Goal: Task Accomplishment & Management: Complete application form

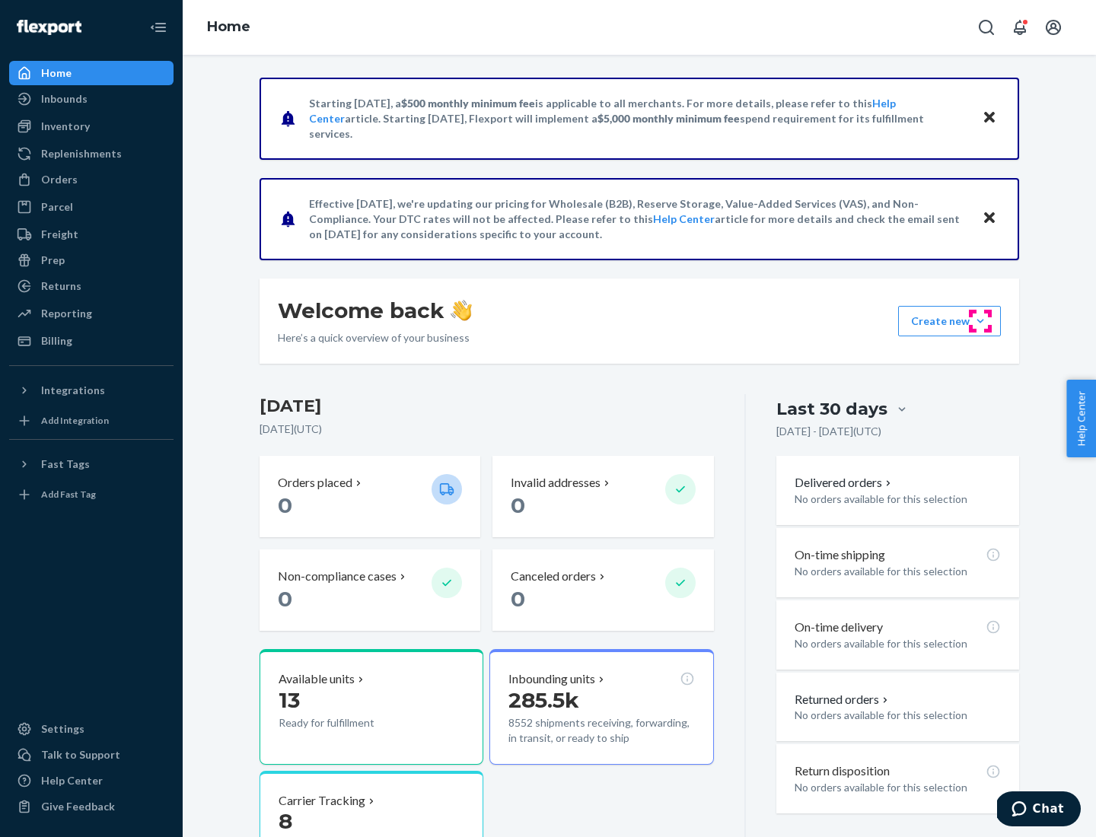
click at [980, 321] on button "Create new Create new inbound Create new order Create new product" at bounding box center [949, 321] width 103 height 30
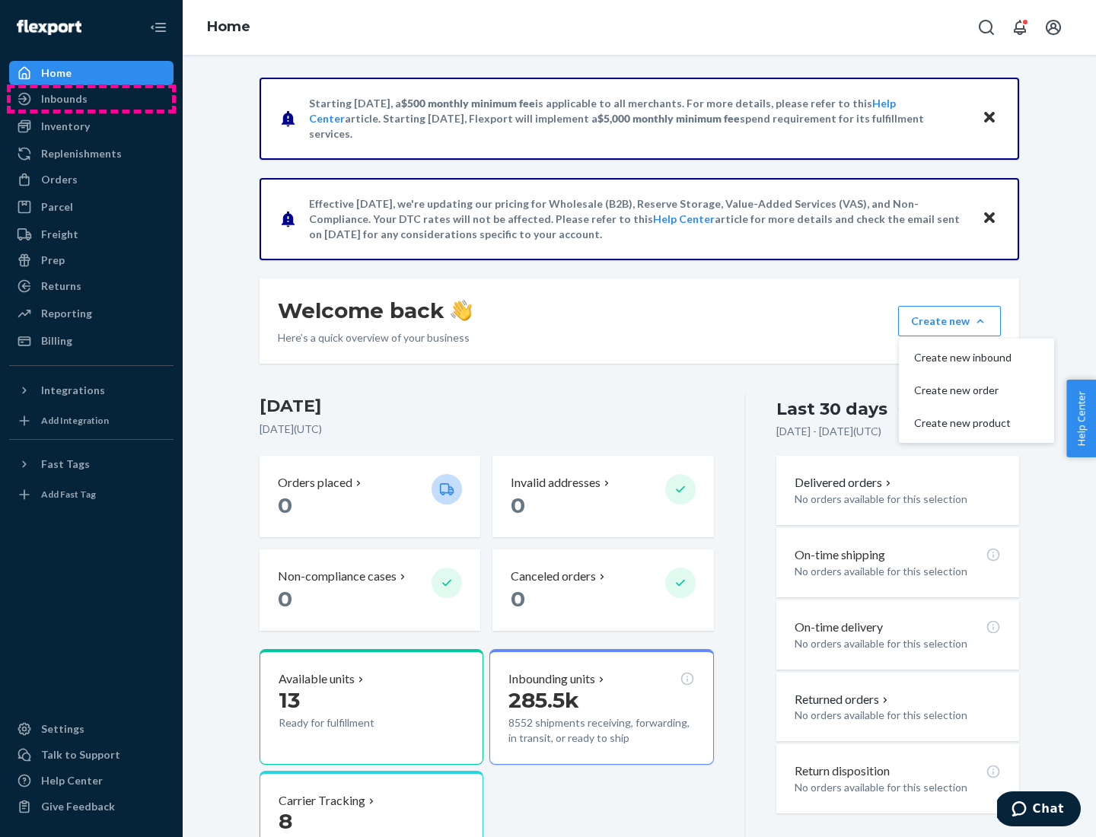
click at [91, 99] on div "Inbounds" at bounding box center [91, 98] width 161 height 21
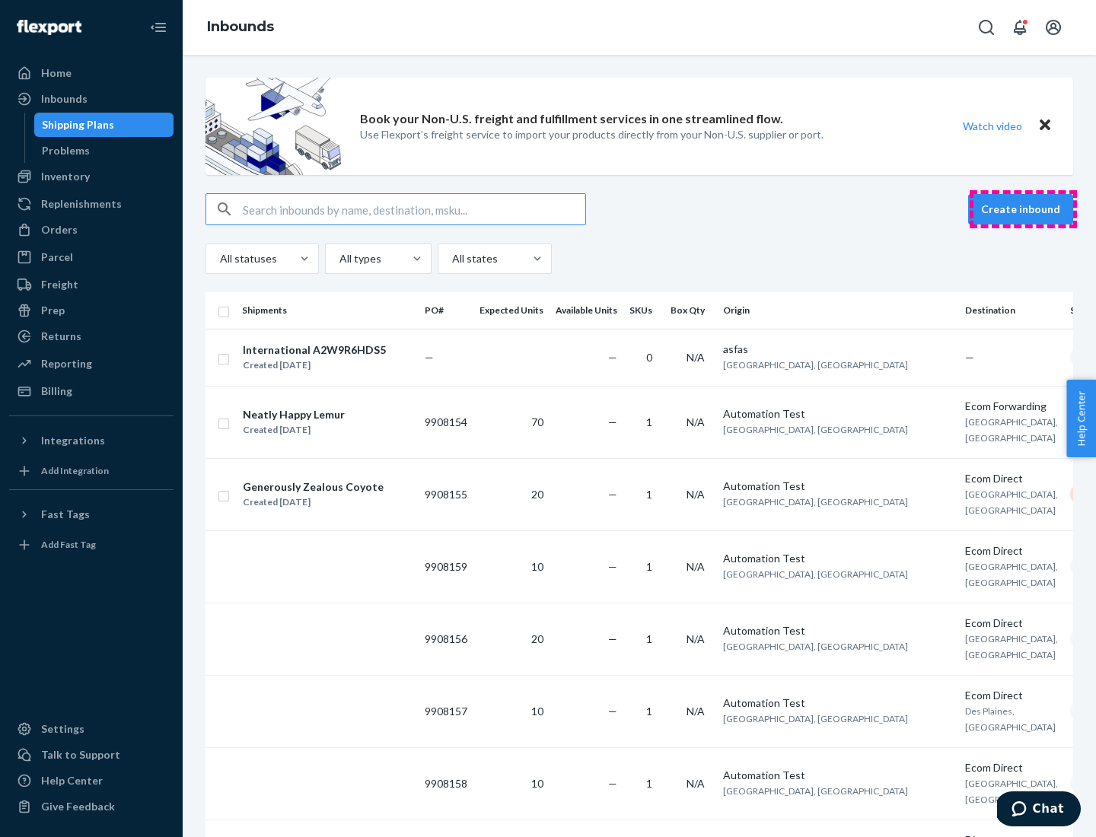
click at [1023, 209] on button "Create inbound" at bounding box center [1020, 209] width 105 height 30
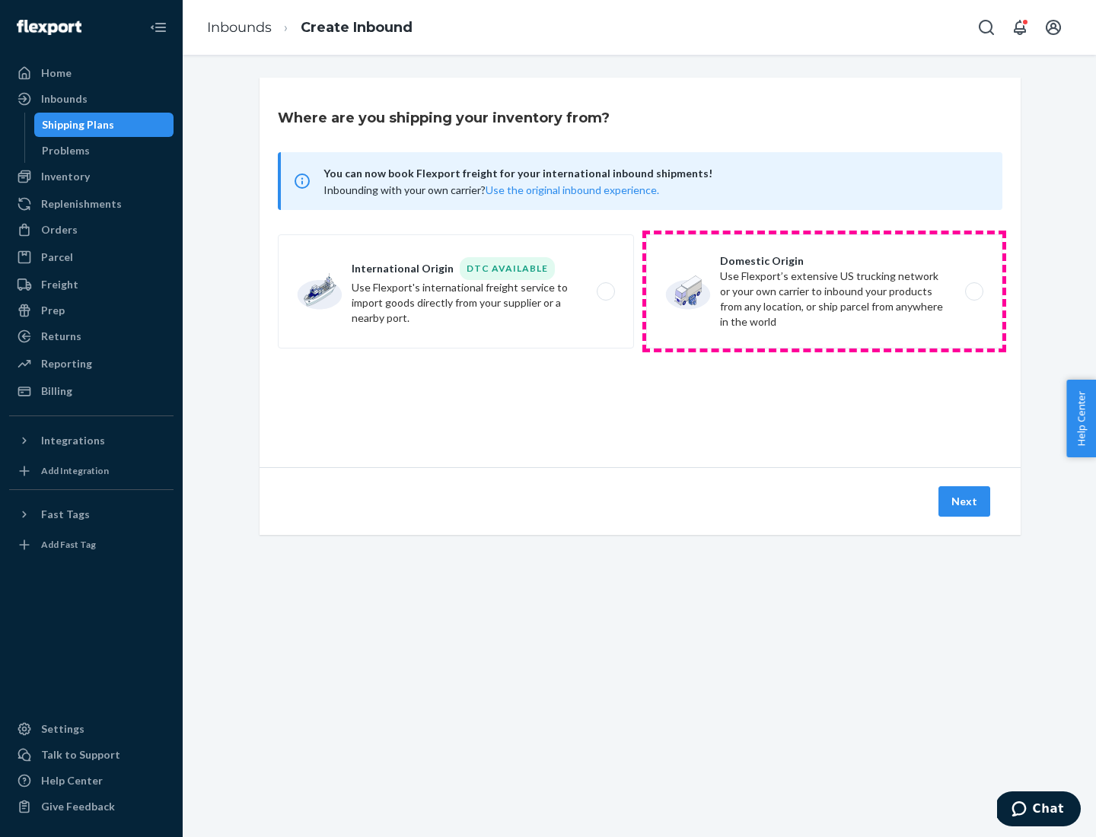
click at [824, 292] on label "Domestic Origin Use Flexport’s extensive US trucking network or your own carrie…" at bounding box center [824, 291] width 356 height 114
click at [973, 292] on input "Domestic Origin Use Flexport’s extensive US trucking network or your own carrie…" at bounding box center [978, 292] width 10 height 10
radio input "true"
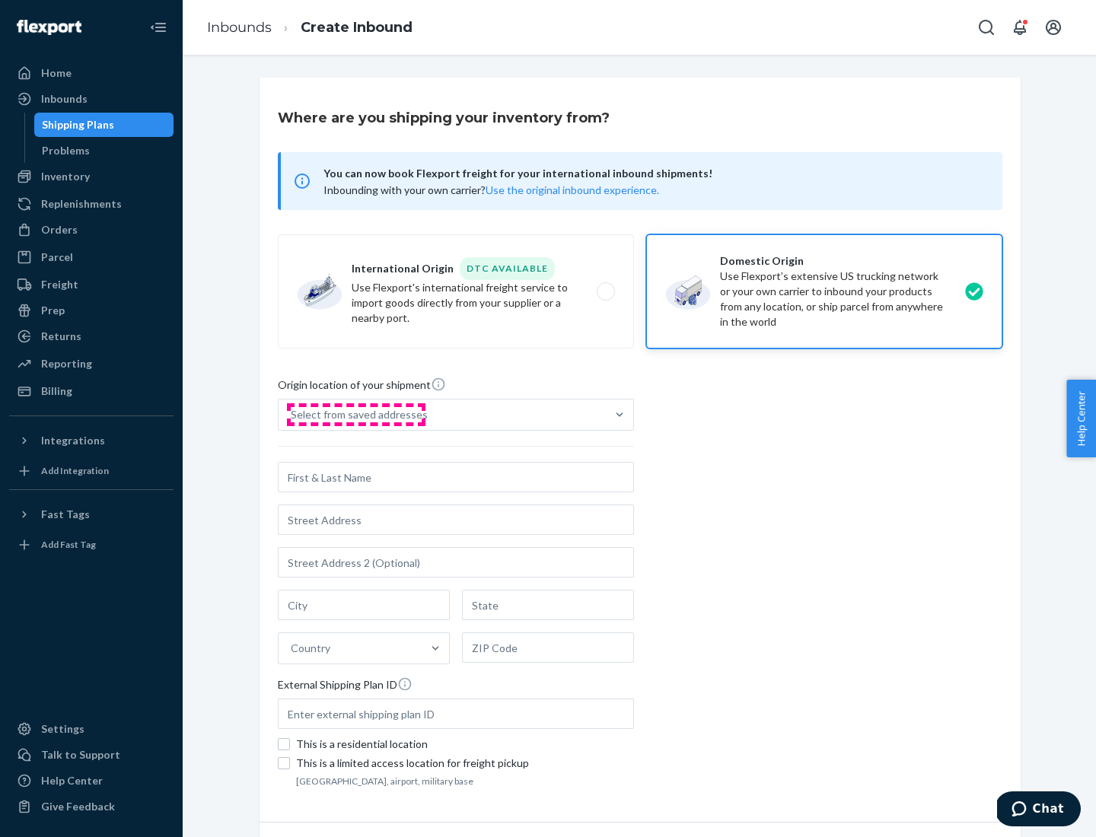
click at [355, 415] on div "Select from saved addresses" at bounding box center [359, 414] width 137 height 15
click at [292, 415] on input "Select from saved addresses" at bounding box center [292, 414] width 2 height 15
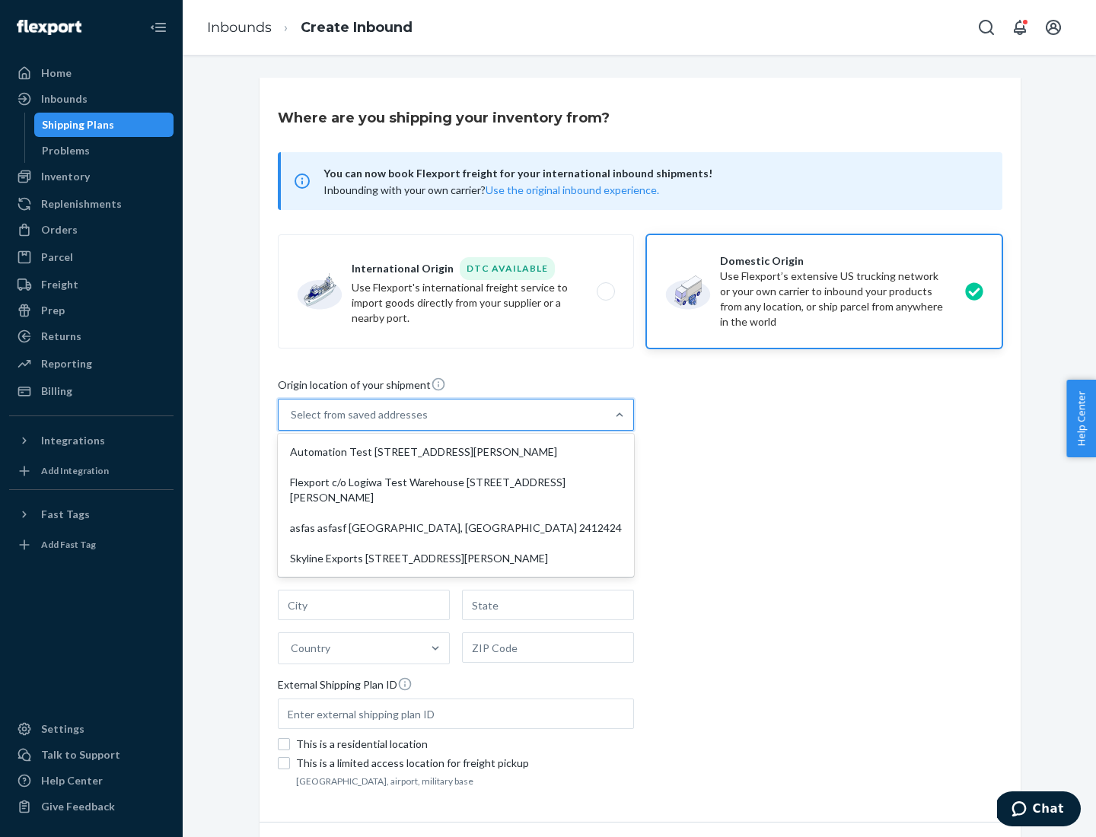
scroll to position [6, 0]
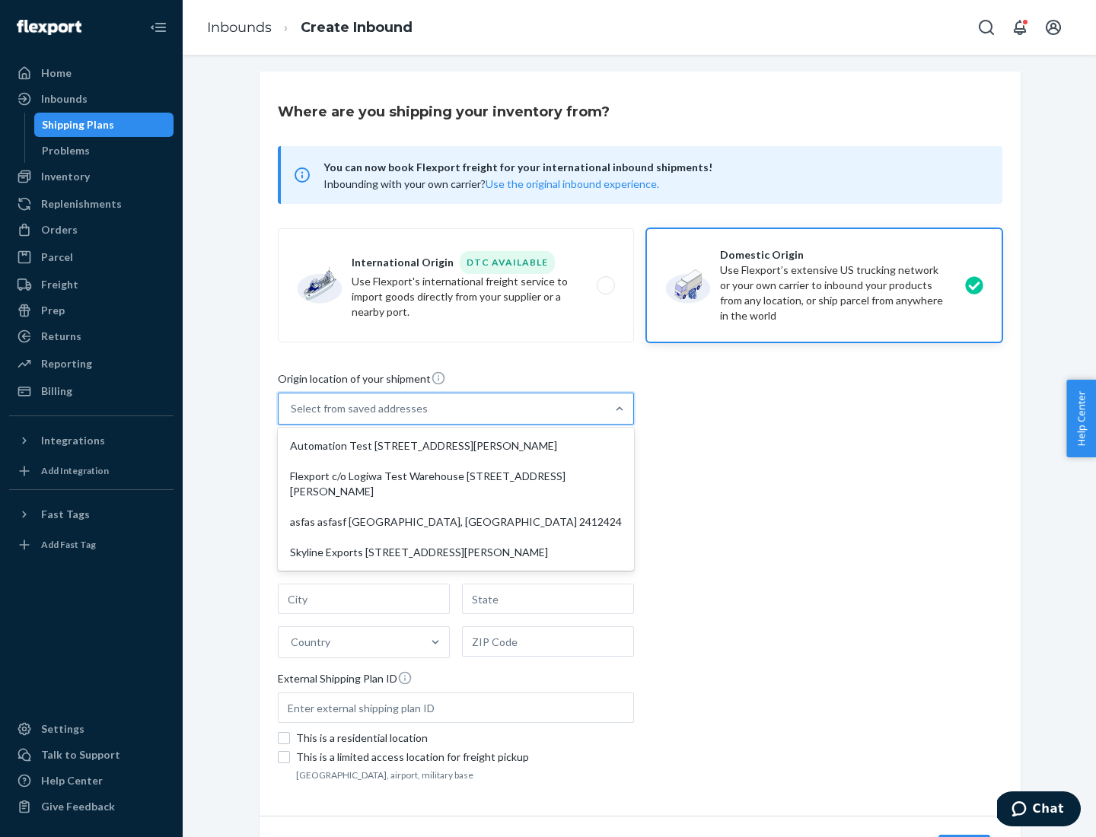
click at [456, 446] on div "Automation Test [STREET_ADDRESS][PERSON_NAME]" at bounding box center [456, 446] width 350 height 30
click at [292, 416] on input "option Automation Test [STREET_ADDRESS][PERSON_NAME] focused, 1 of 4. 4 results…" at bounding box center [292, 408] width 2 height 15
type input "Automation Test"
type input "9th Floor"
type input "[GEOGRAPHIC_DATA]"
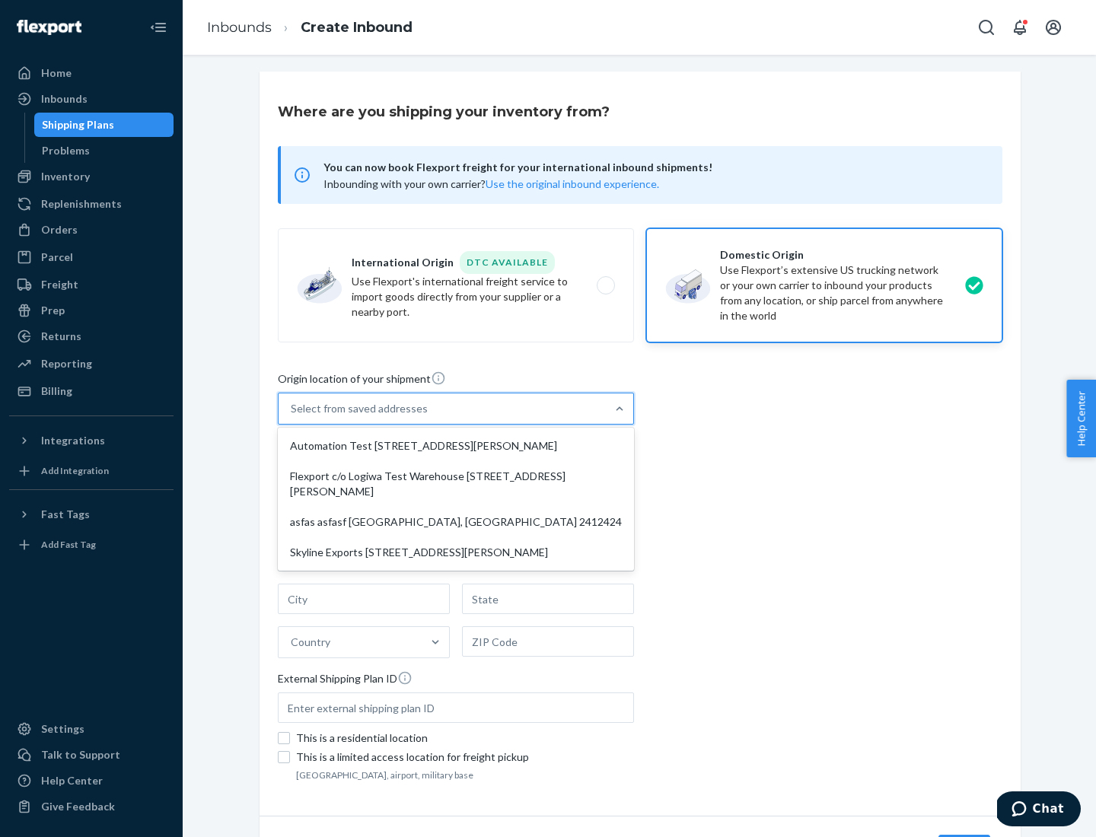
type input "CA"
type input "94104"
type input "[STREET_ADDRESS][PERSON_NAME]"
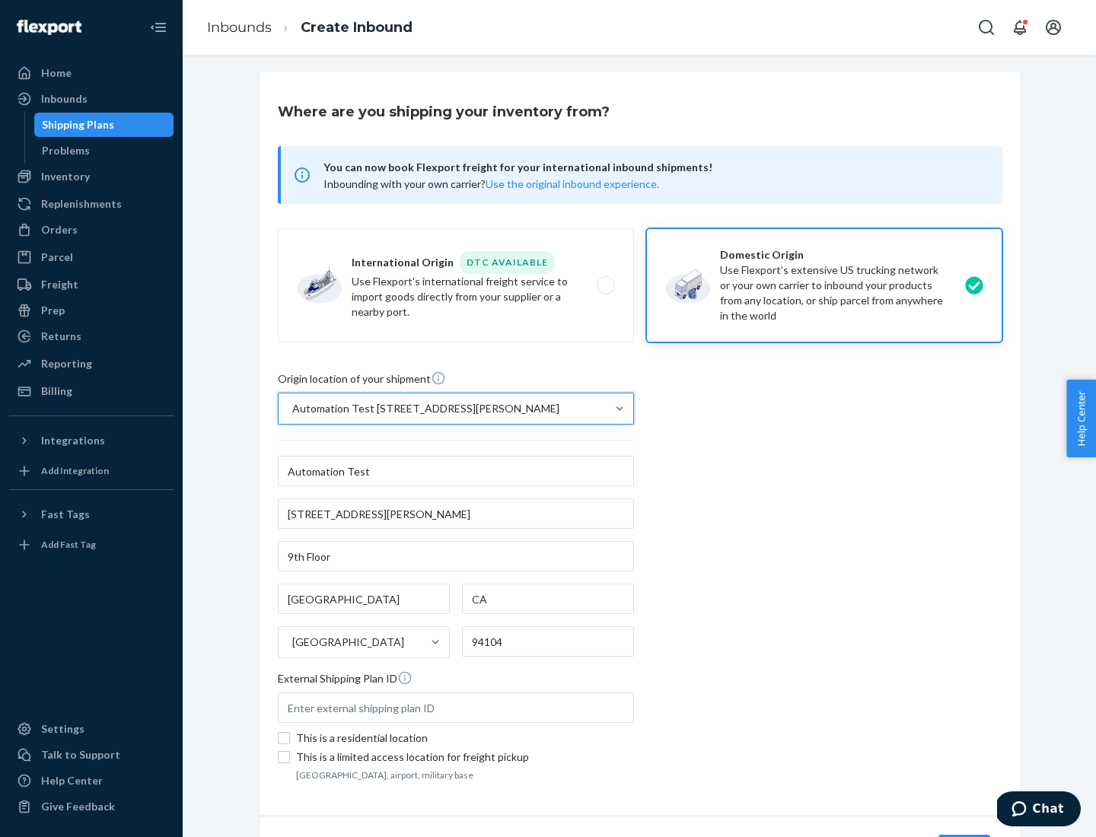
scroll to position [89, 0]
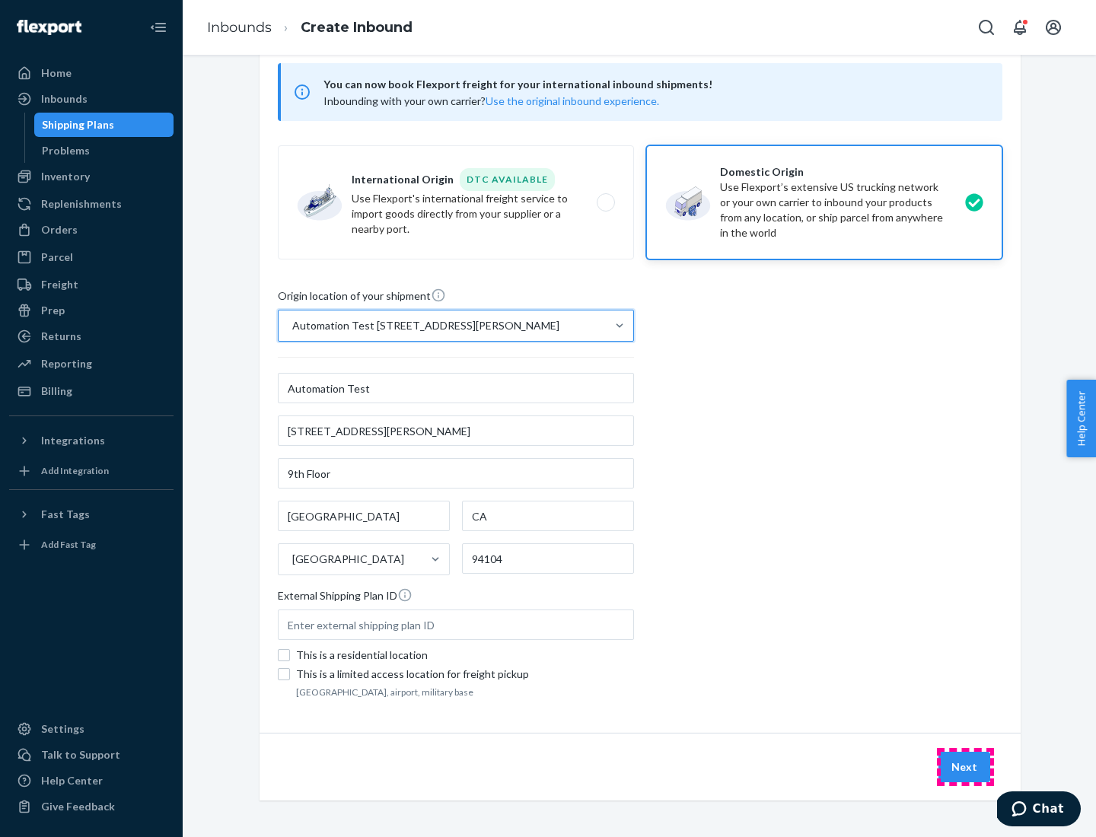
click at [965, 767] on button "Next" at bounding box center [964, 767] width 52 height 30
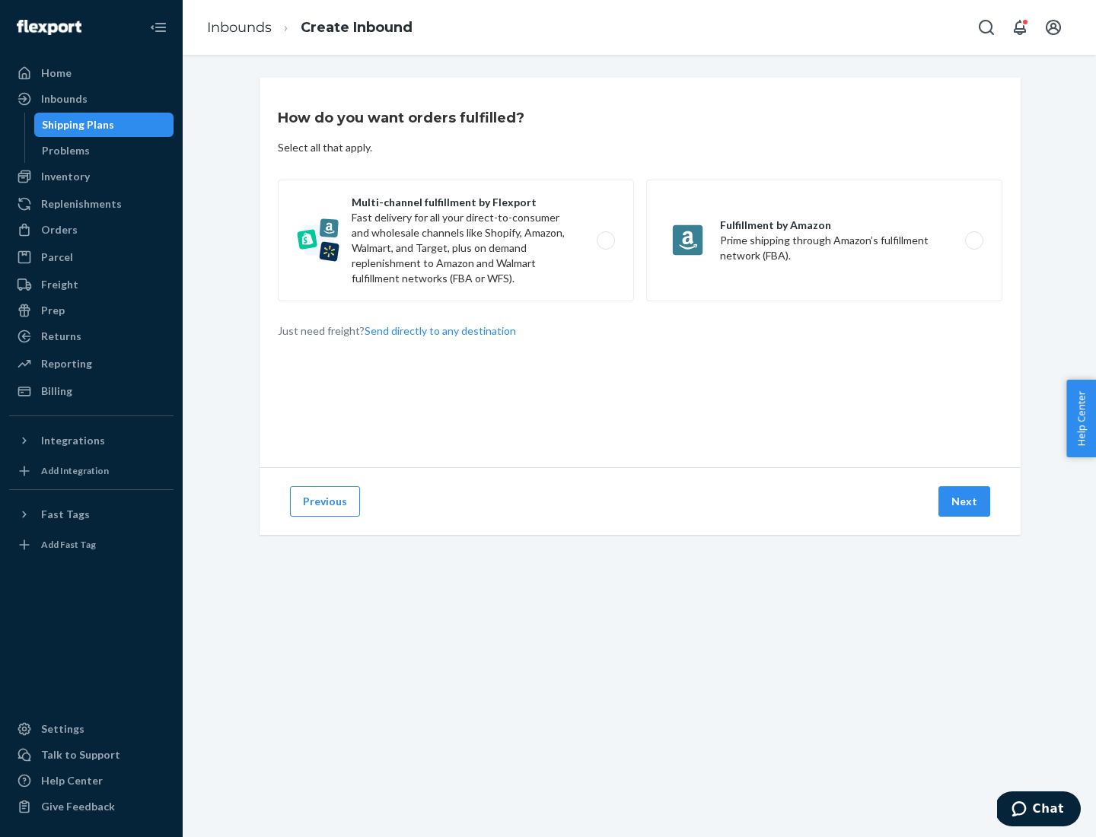
click at [456, 241] on label "Multi-channel fulfillment by Flexport Fast delivery for all your direct-to-cons…" at bounding box center [456, 241] width 356 height 122
click at [605, 241] on input "Multi-channel fulfillment by Flexport Fast delivery for all your direct-to-cons…" at bounding box center [610, 241] width 10 height 10
radio input "true"
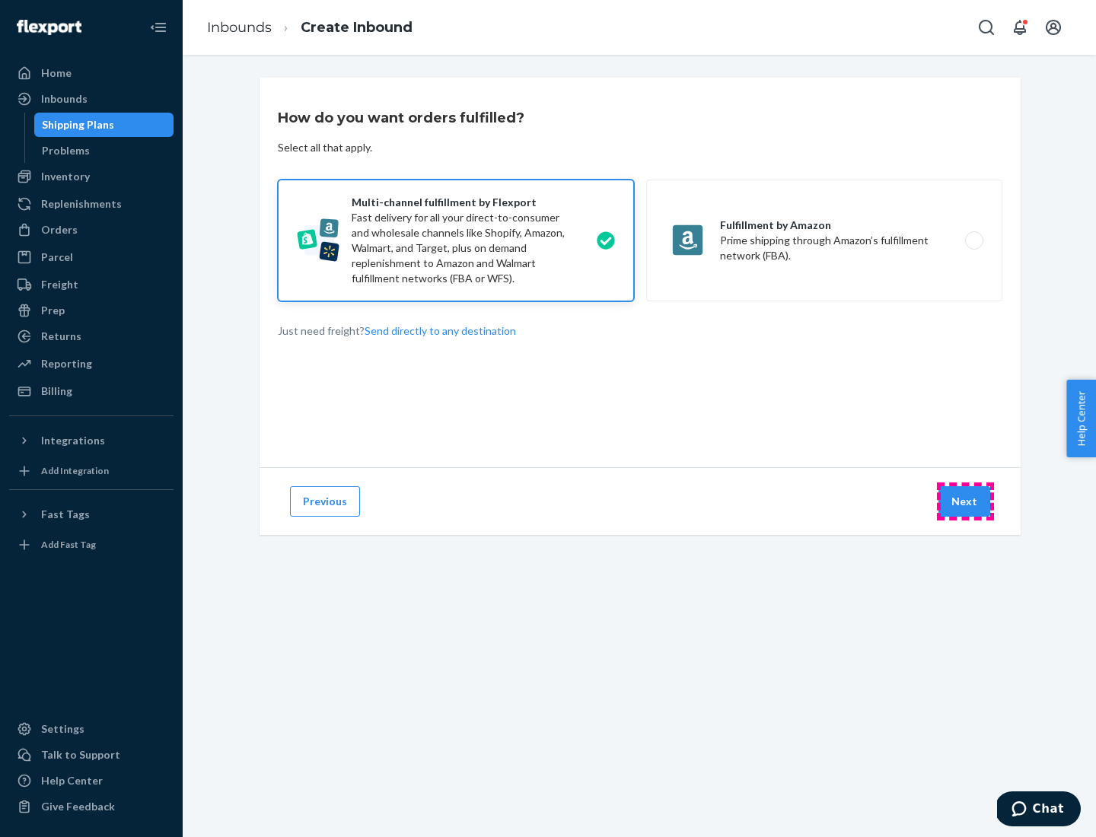
click at [965, 502] on button "Next" at bounding box center [964, 501] width 52 height 30
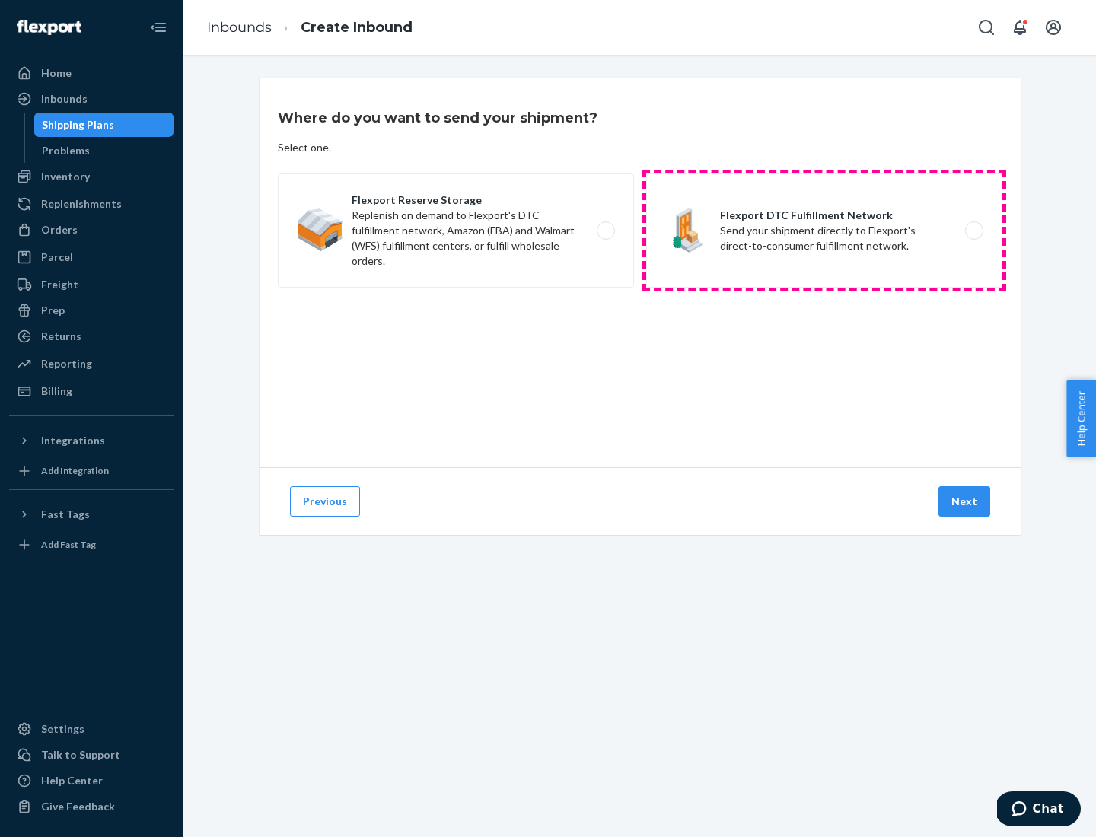
click at [824, 231] on label "Flexport DTC Fulfillment Network Send your shipment directly to Flexport's dire…" at bounding box center [824, 231] width 356 height 114
click at [973, 231] on input "Flexport DTC Fulfillment Network Send your shipment directly to Flexport's dire…" at bounding box center [978, 231] width 10 height 10
radio input "true"
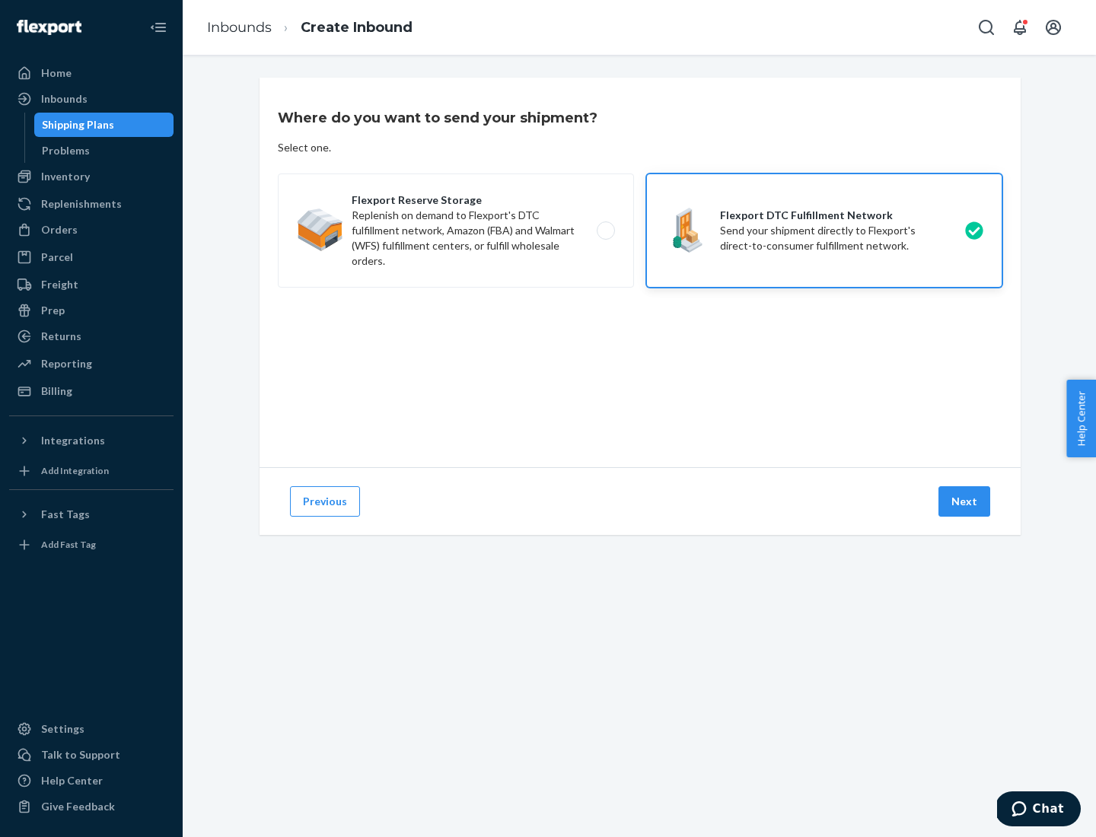
click at [965, 502] on button "Next" at bounding box center [964, 501] width 52 height 30
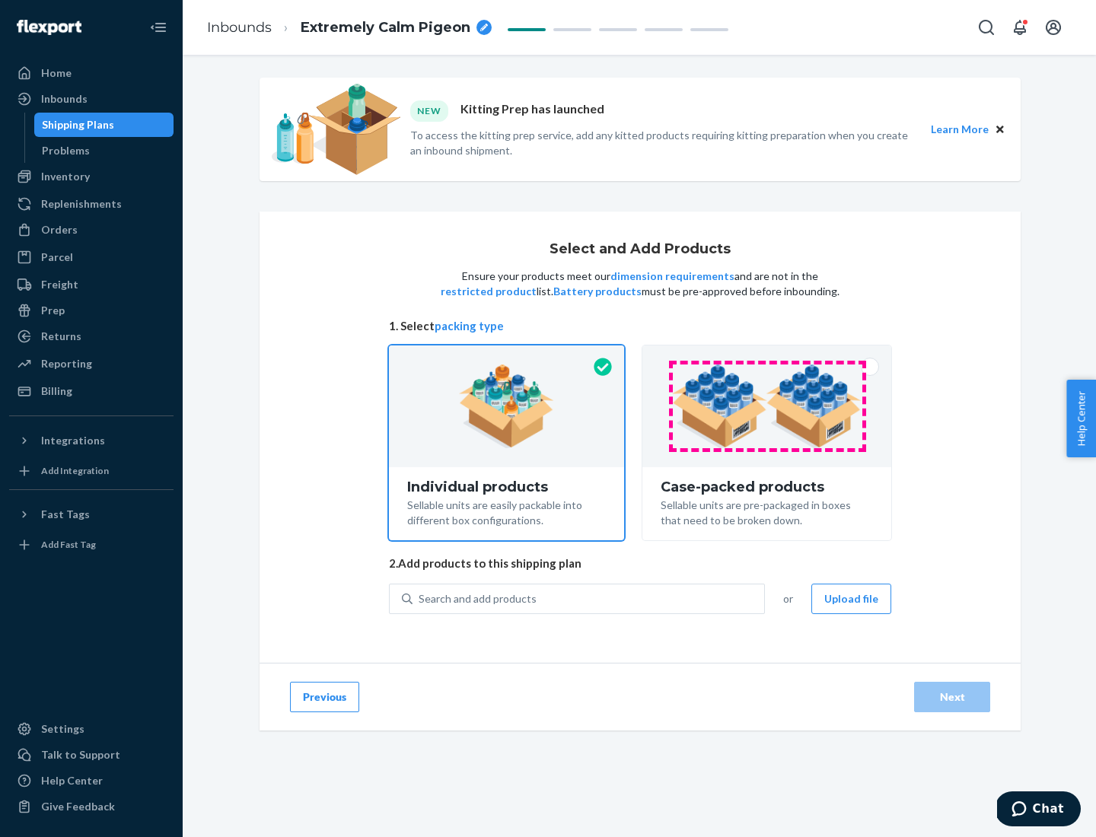
click at [767, 406] on img at bounding box center [767, 407] width 190 height 84
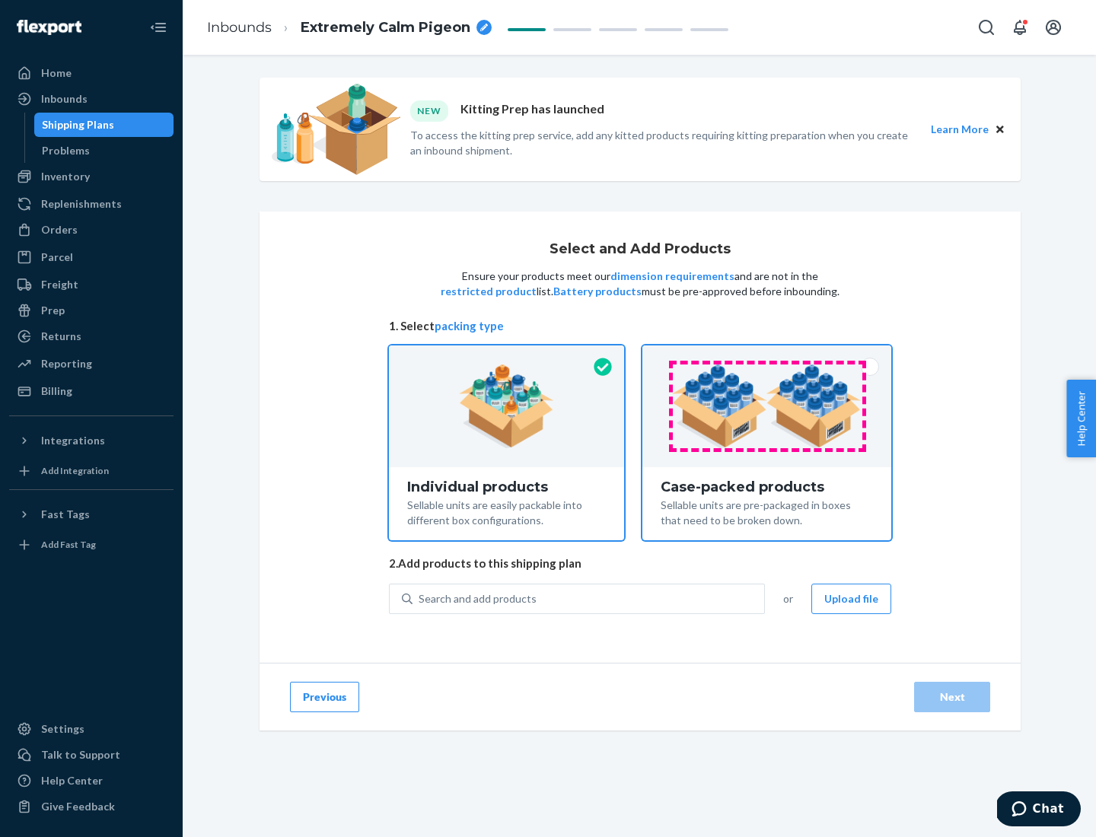
click at [767, 355] on input "Case-packed products Sellable units are pre-packaged in boxes that need to be b…" at bounding box center [767, 351] width 10 height 10
radio input "true"
radio input "false"
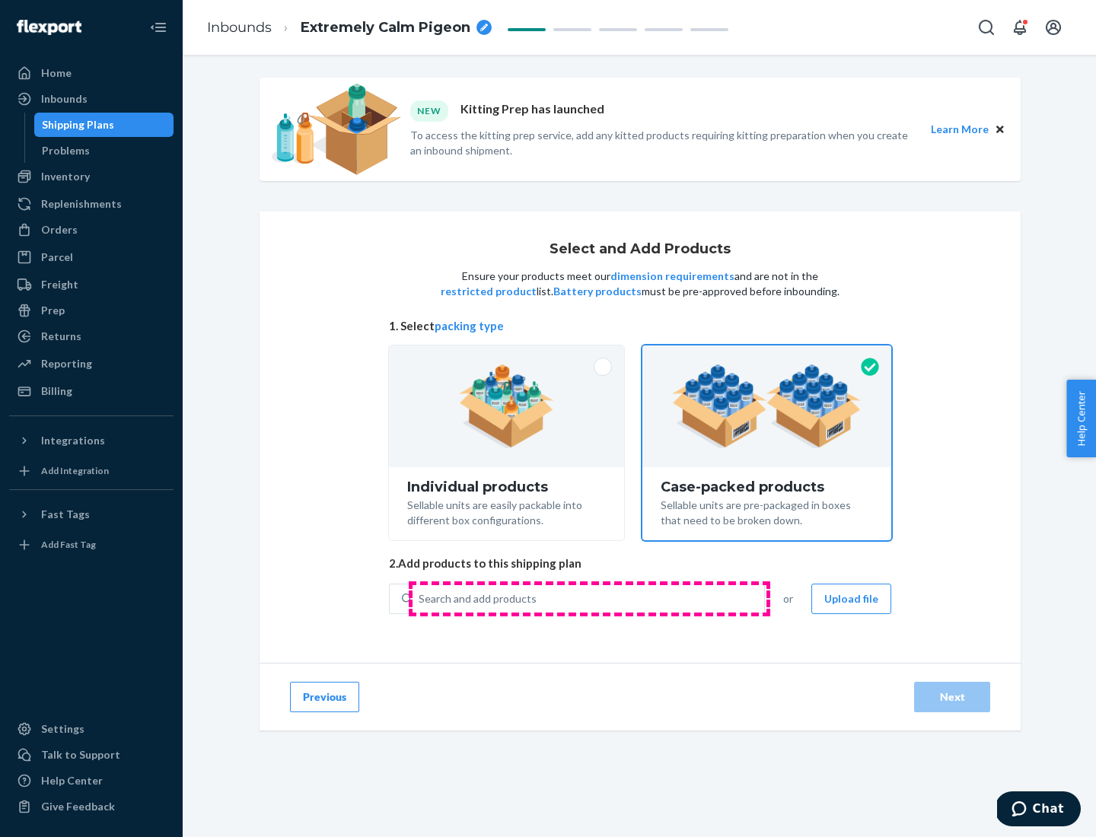
click at [589, 598] on div "Search and add products" at bounding box center [589, 598] width 352 height 27
click at [420, 598] on input "Search and add products" at bounding box center [420, 598] width 2 height 15
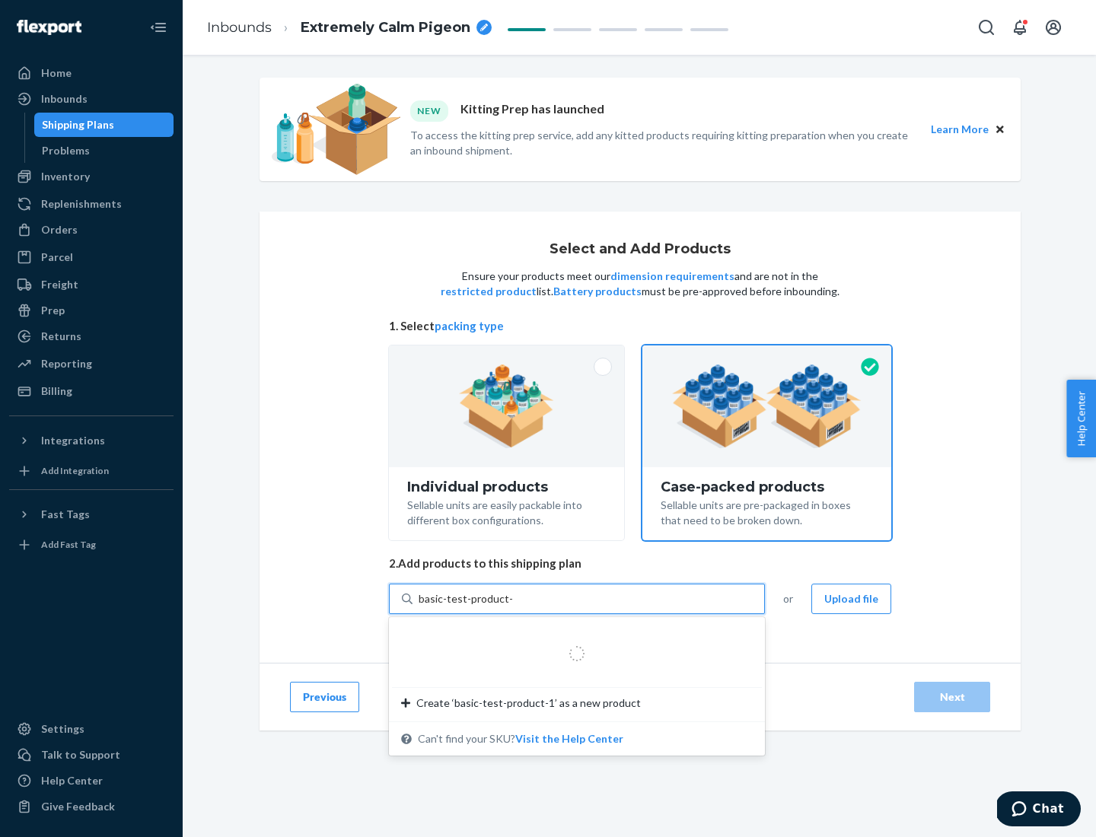
type input "basic-test-product-1"
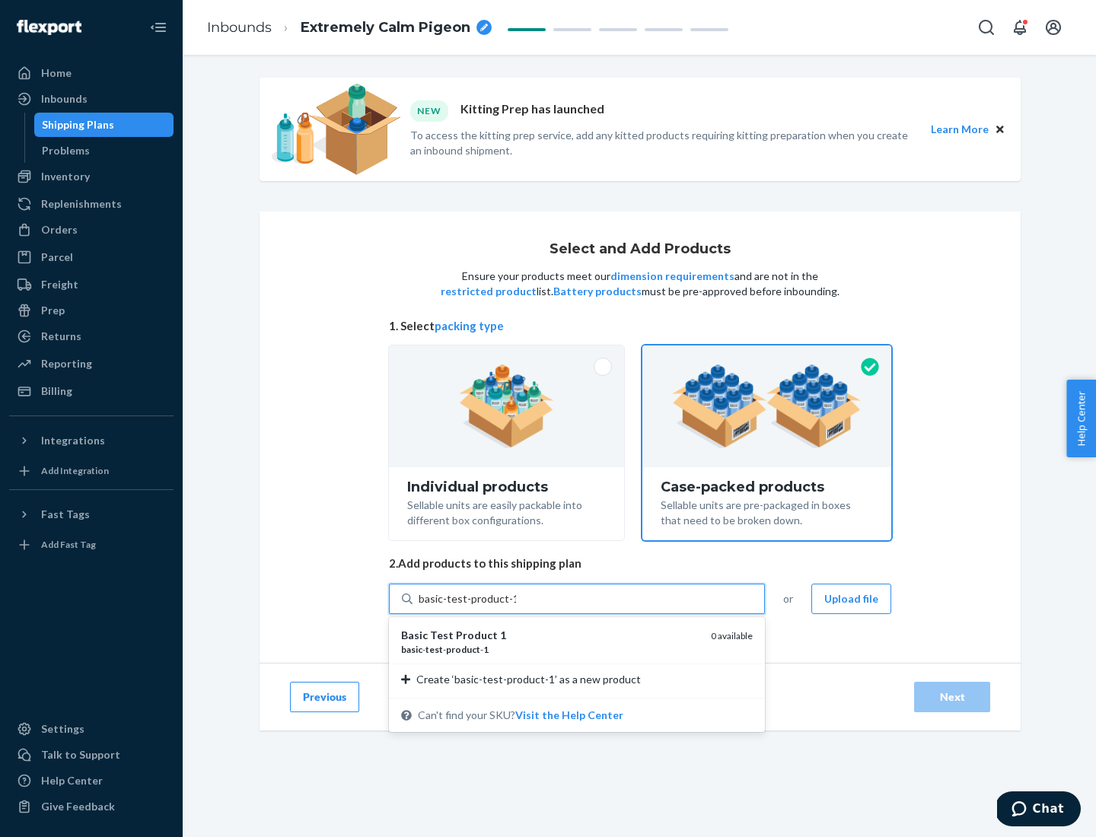
click at [550, 649] on div "basic - test - product - 1" at bounding box center [550, 649] width 298 height 13
click at [516, 607] on input "basic-test-product-1" at bounding box center [467, 598] width 97 height 15
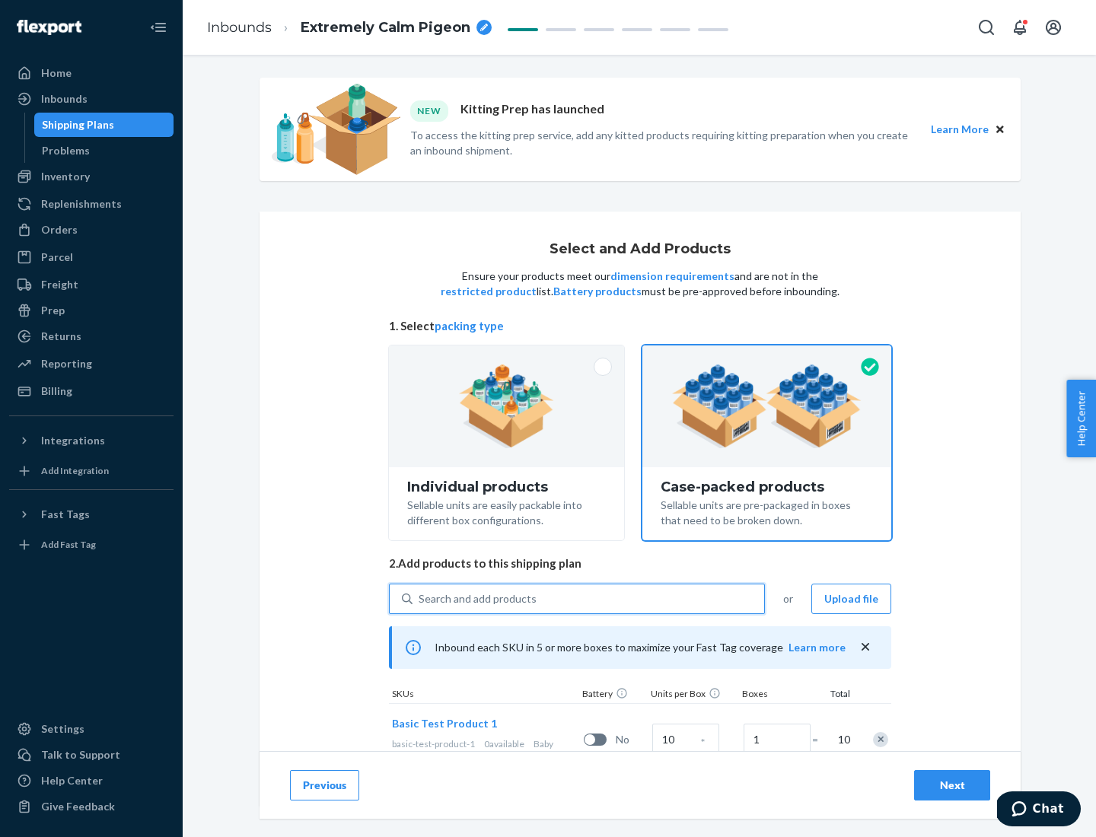
scroll to position [55, 0]
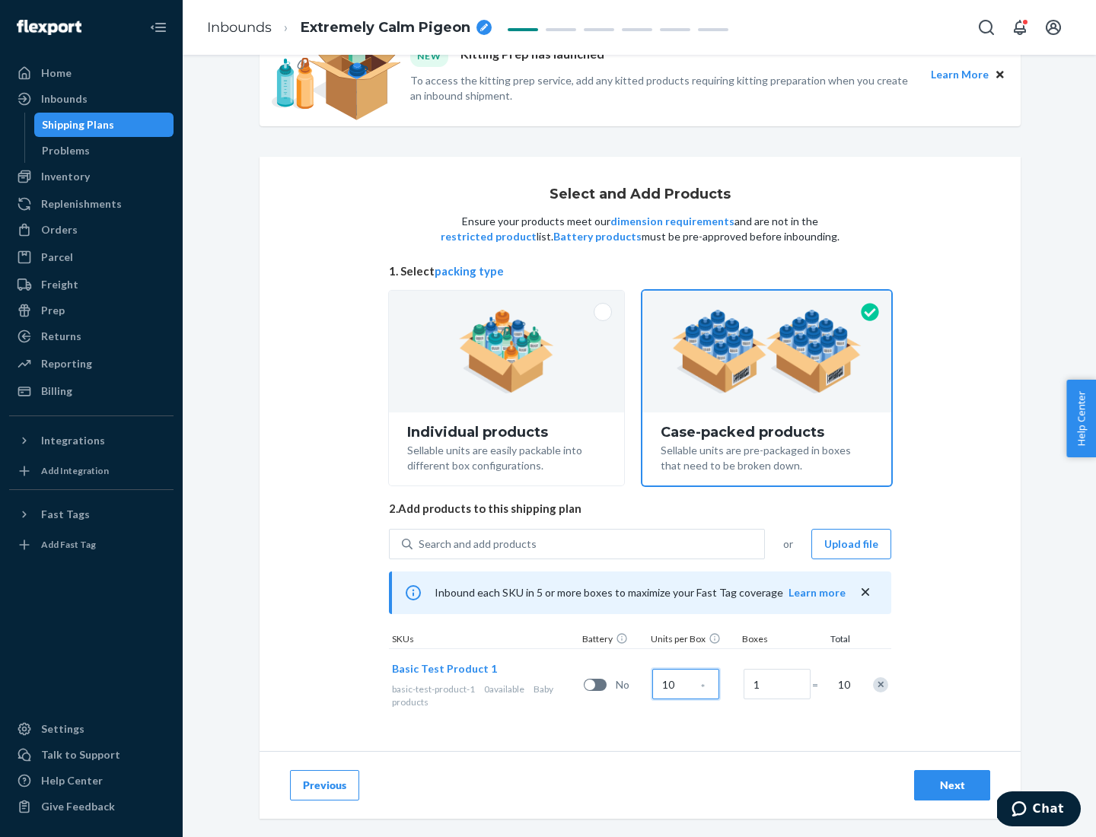
type input "10"
type input "7"
click at [952, 785] on div "Next" at bounding box center [952, 785] width 50 height 15
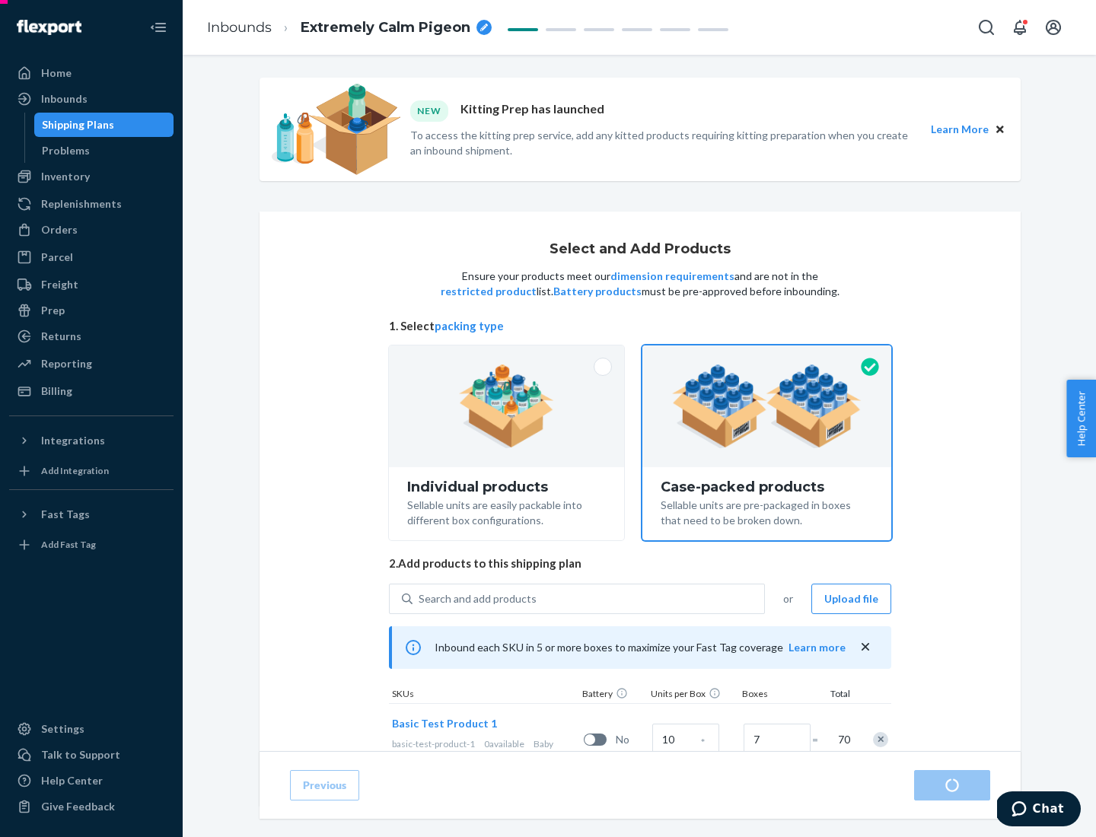
radio input "true"
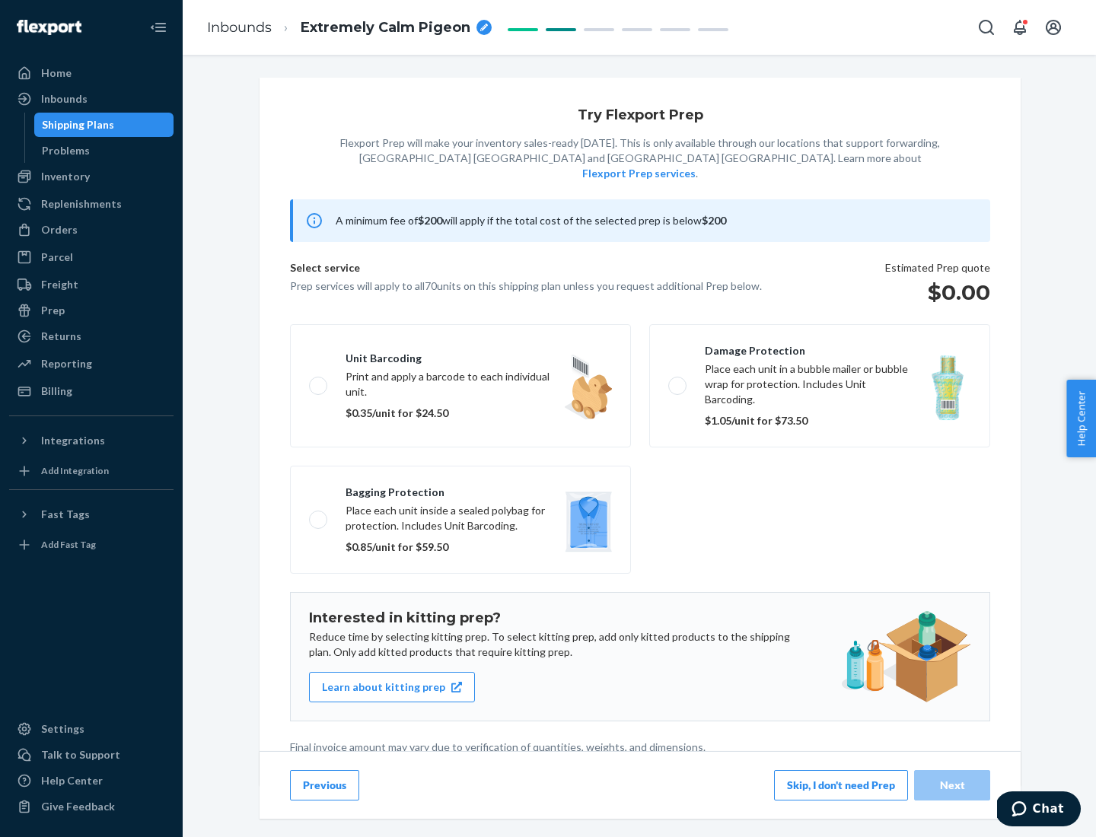
scroll to position [4, 0]
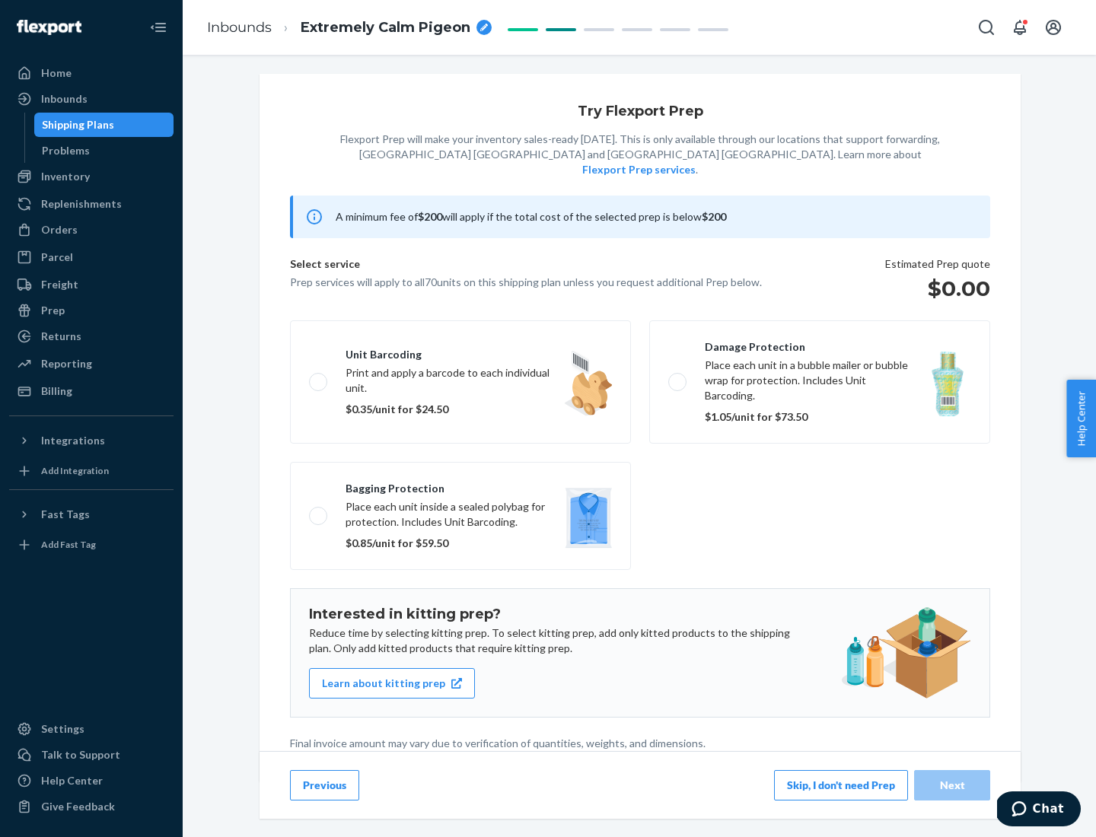
click at [460, 485] on label "Bagging protection Place each unit inside a sealed polybag for protection. Incl…" at bounding box center [460, 516] width 341 height 108
click at [319, 511] on input "Bagging protection Place each unit inside a sealed polybag for protection. Incl…" at bounding box center [314, 516] width 10 height 10
checkbox input "true"
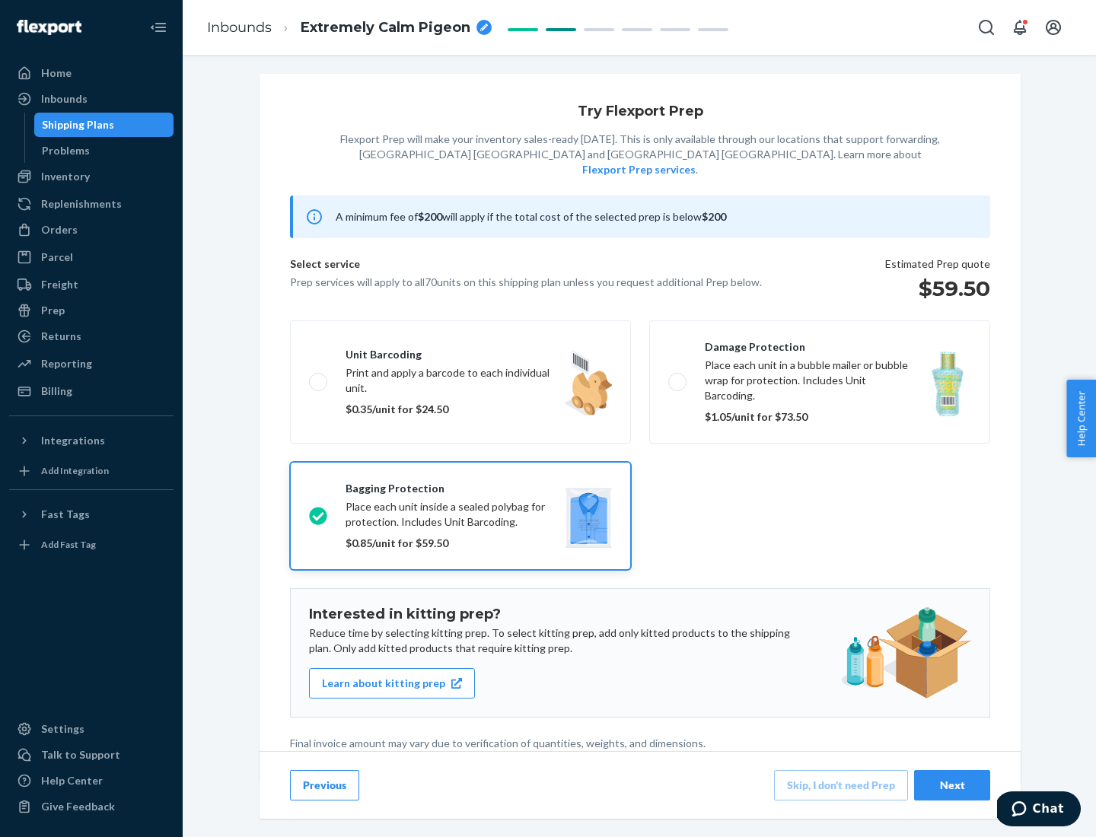
click at [952, 785] on div "Next" at bounding box center [952, 785] width 50 height 15
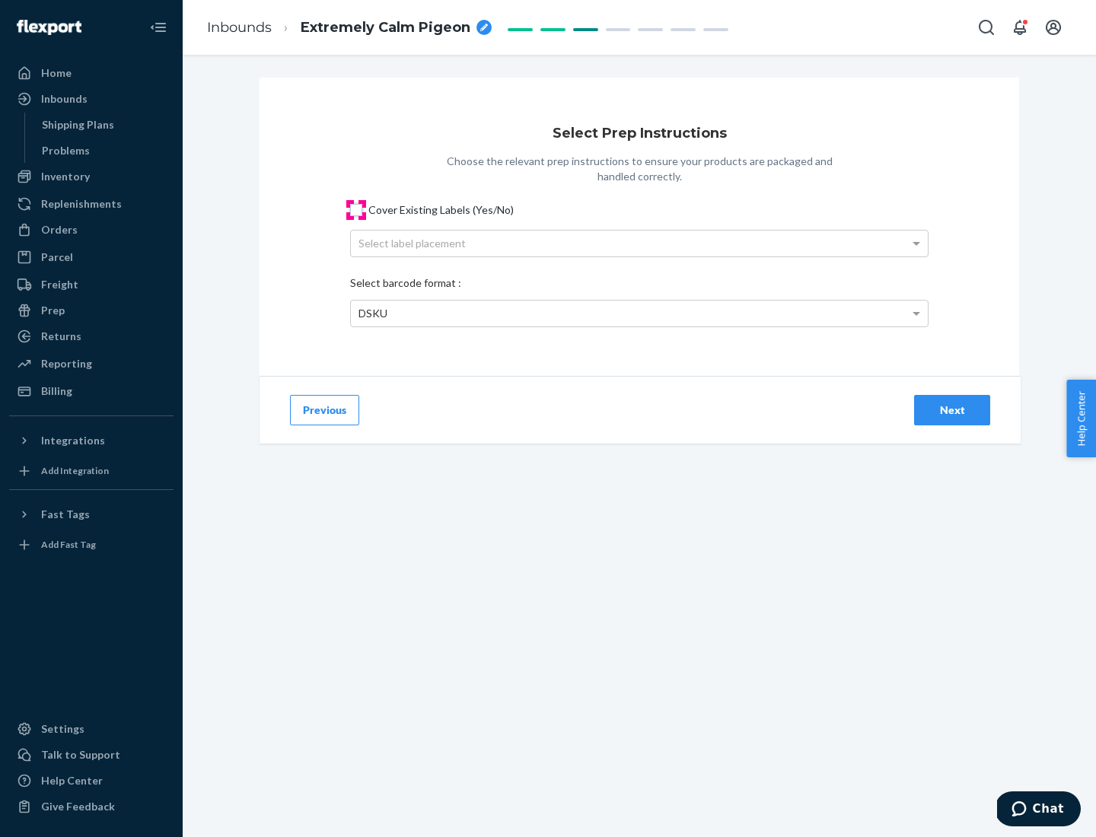
click at [356, 209] on input "Cover Existing Labels (Yes/No)" at bounding box center [356, 210] width 12 height 12
checkbox input "true"
click at [639, 243] on div "Select label placement" at bounding box center [639, 244] width 577 height 26
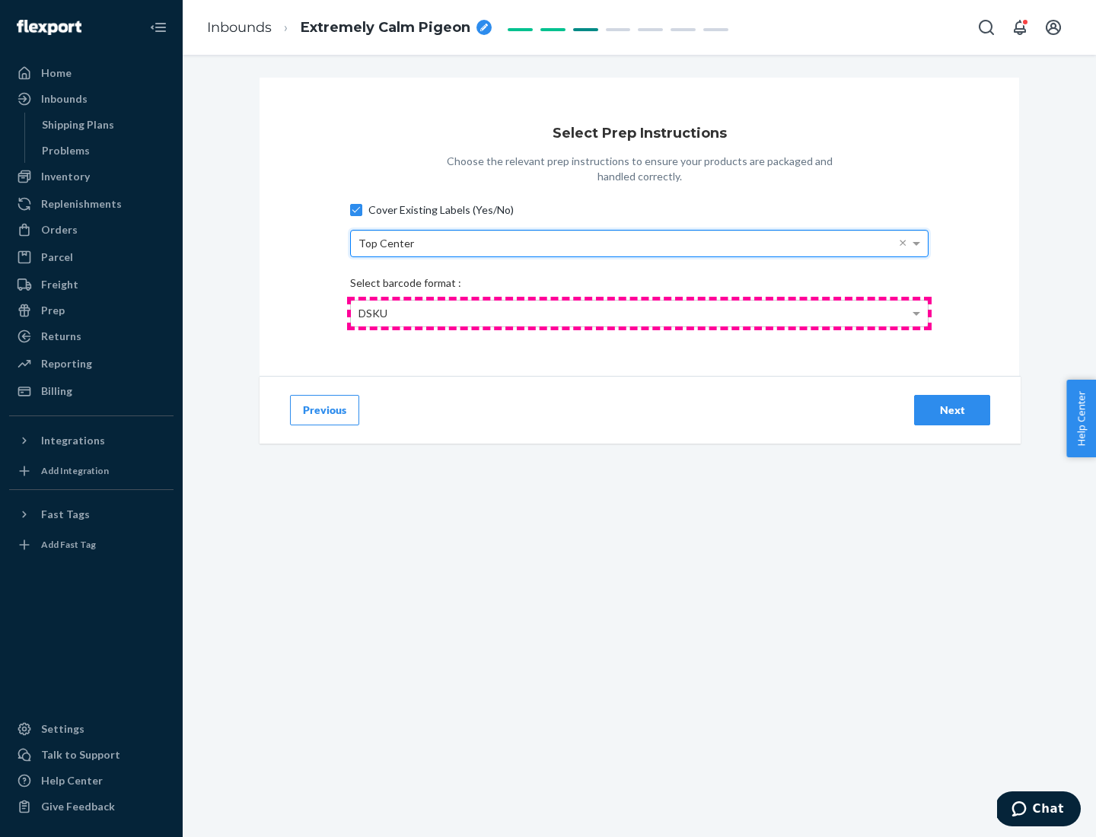
click at [639, 313] on div "DSKU" at bounding box center [639, 314] width 577 height 26
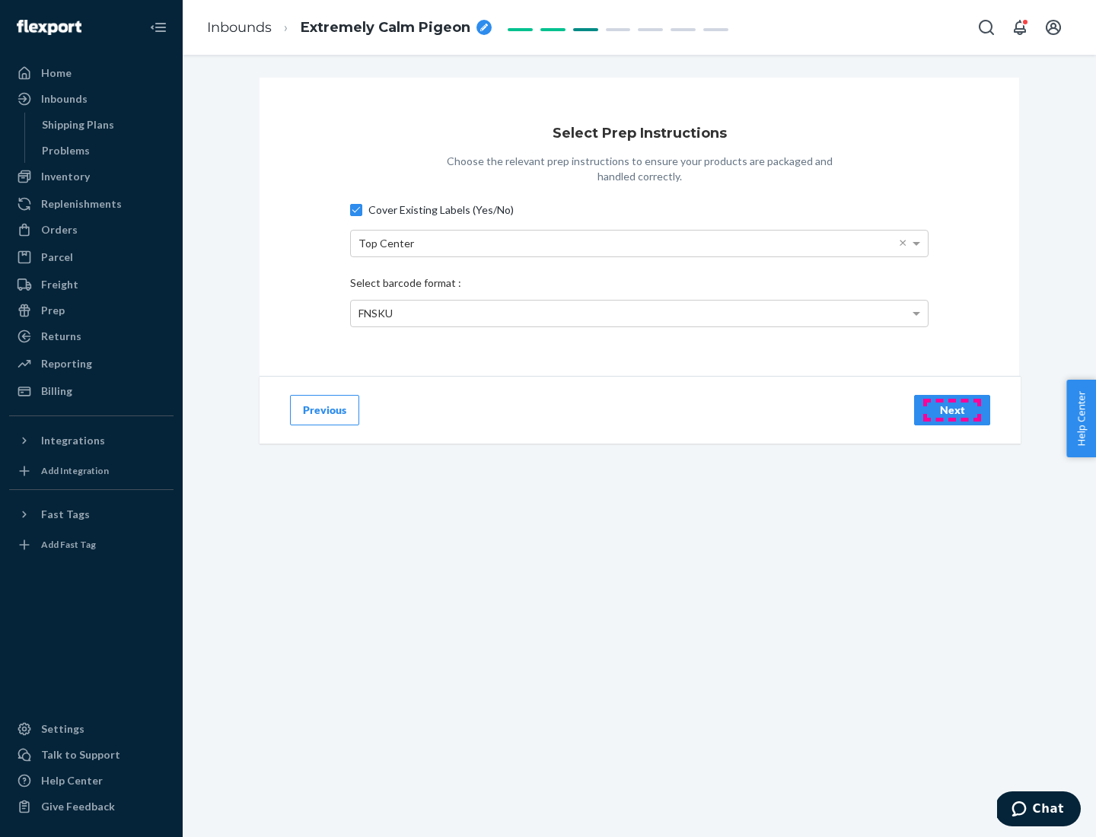
click at [952, 409] on div "Next" at bounding box center [952, 410] width 50 height 15
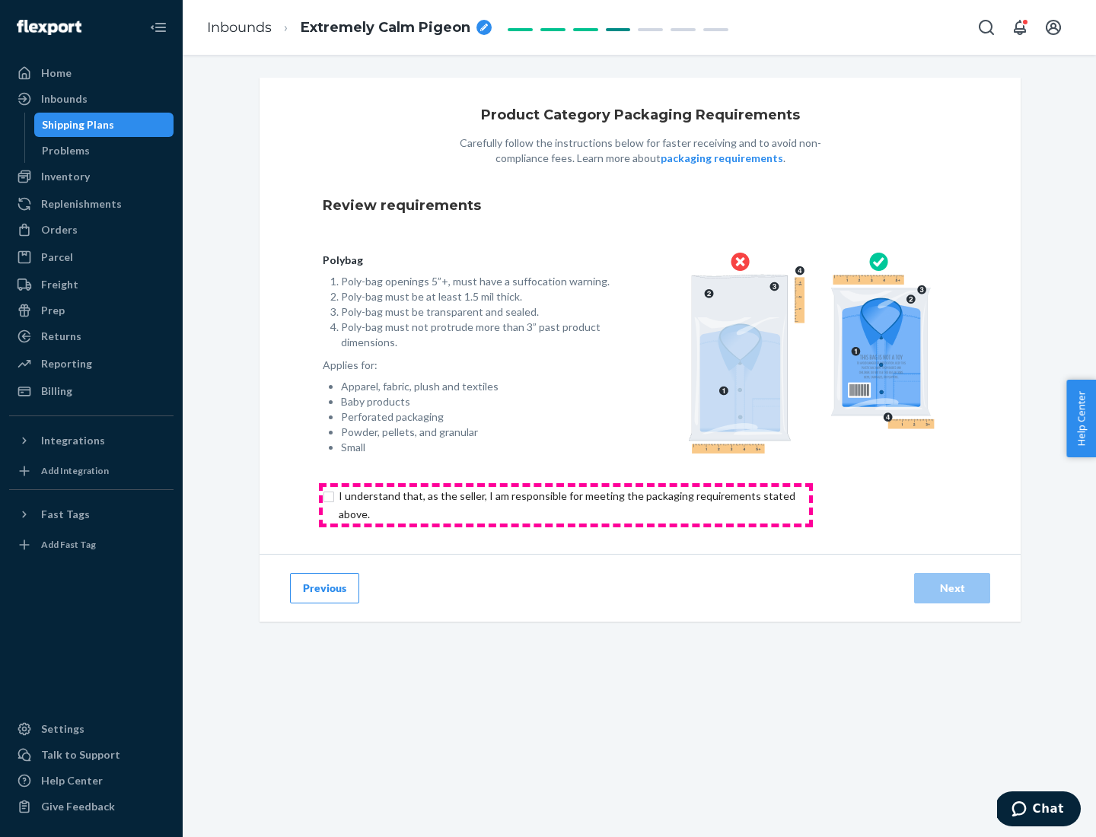
click at [565, 505] on input "checkbox" at bounding box center [576, 505] width 506 height 37
checkbox input "true"
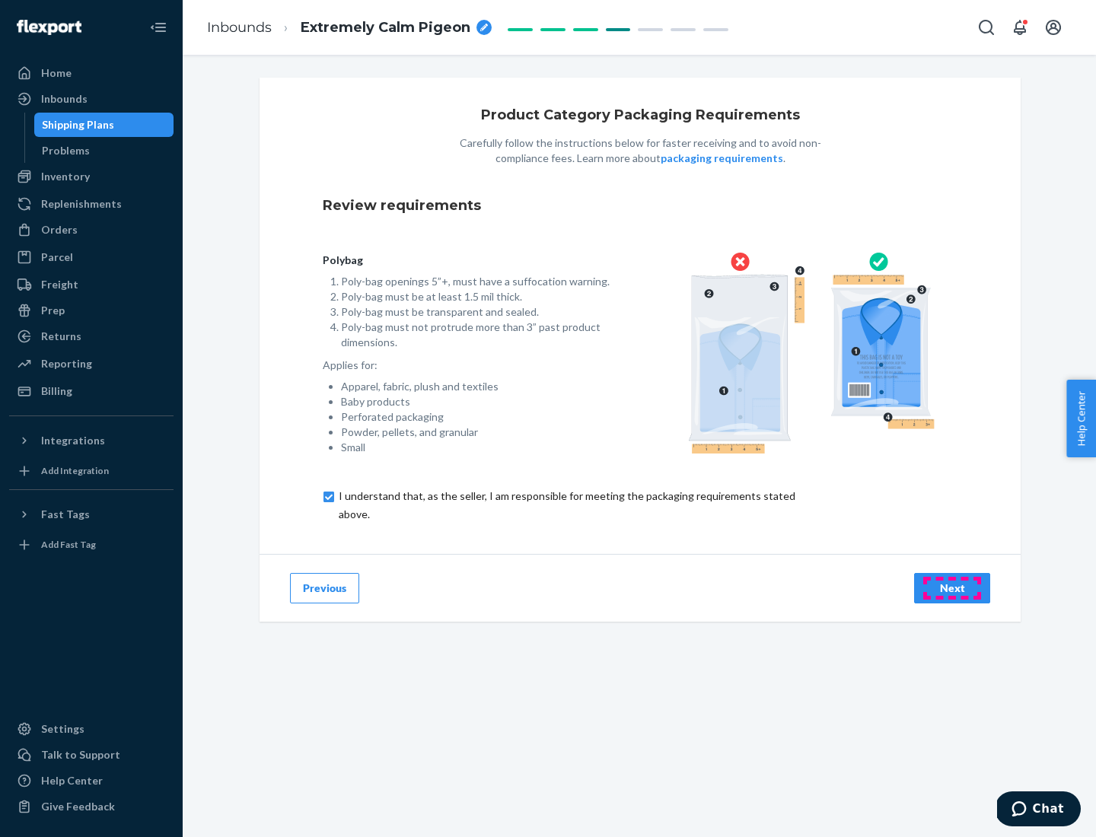
click at [952, 588] on div "Next" at bounding box center [952, 588] width 50 height 15
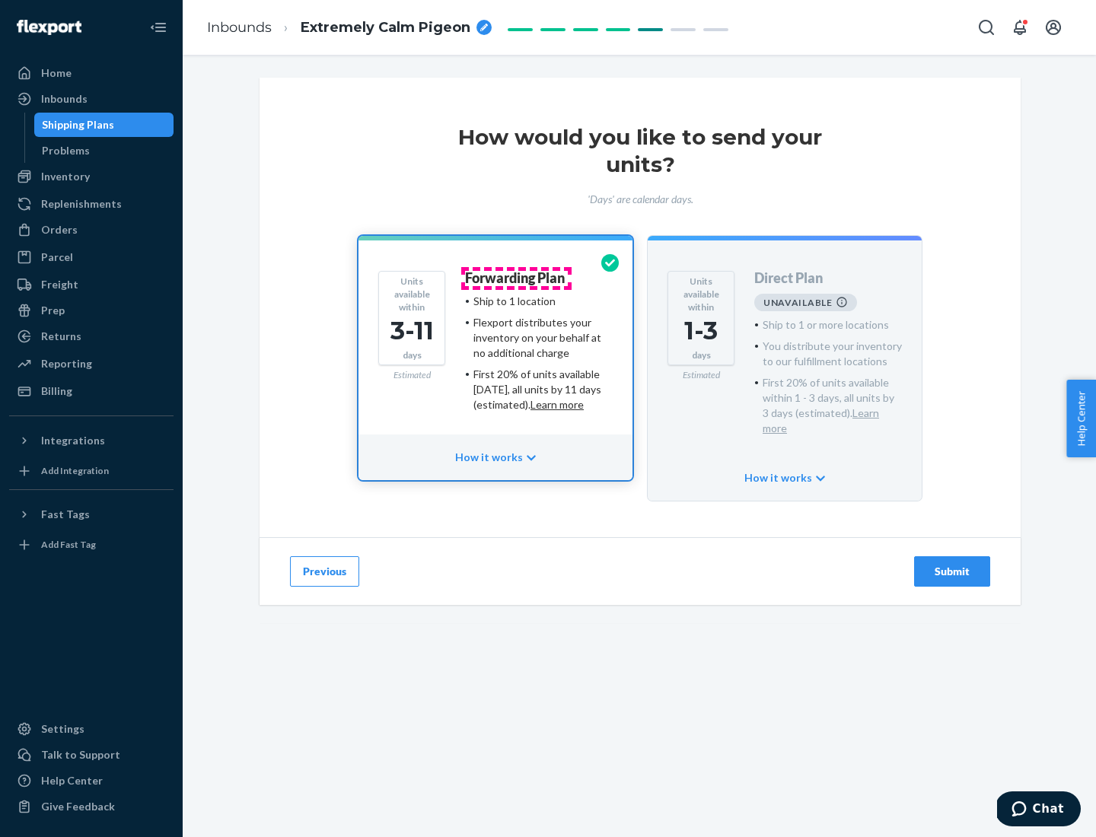
click at [516, 278] on h4 "Forwarding Plan" at bounding box center [515, 278] width 100 height 15
click at [952, 564] on div "Submit" at bounding box center [952, 571] width 50 height 15
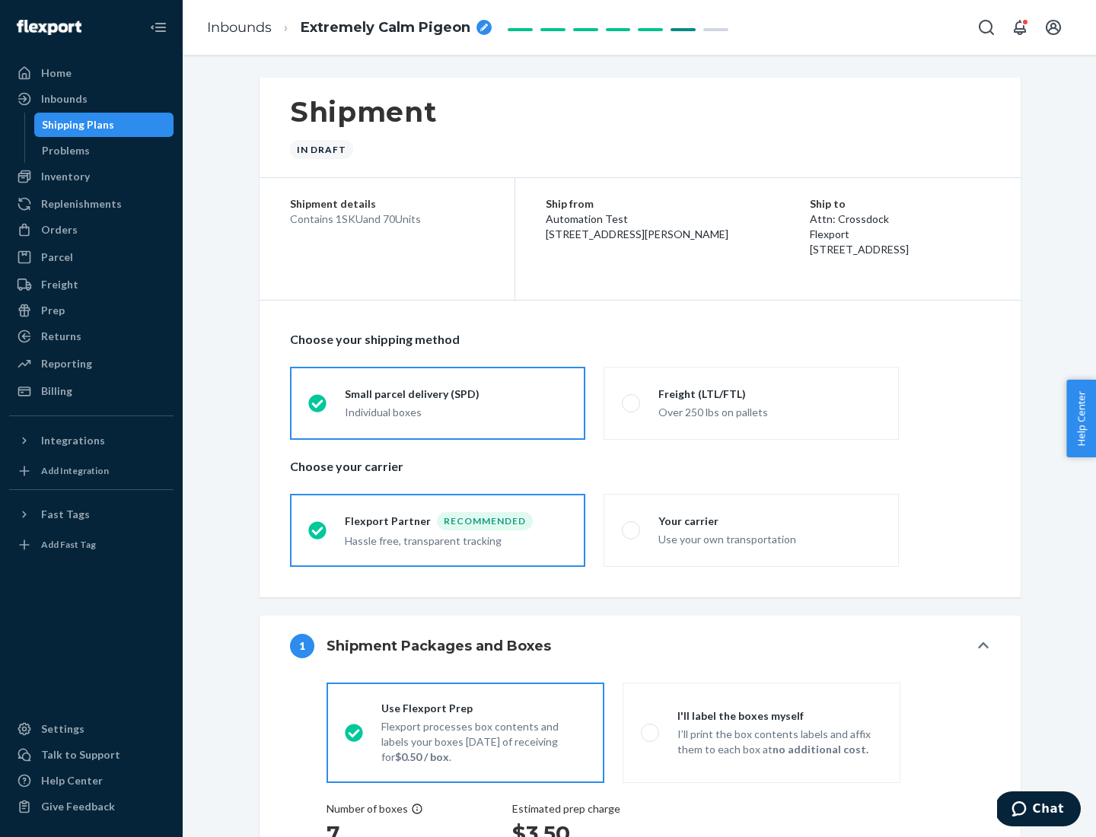
radio input "true"
radio input "false"
radio input "true"
radio input "false"
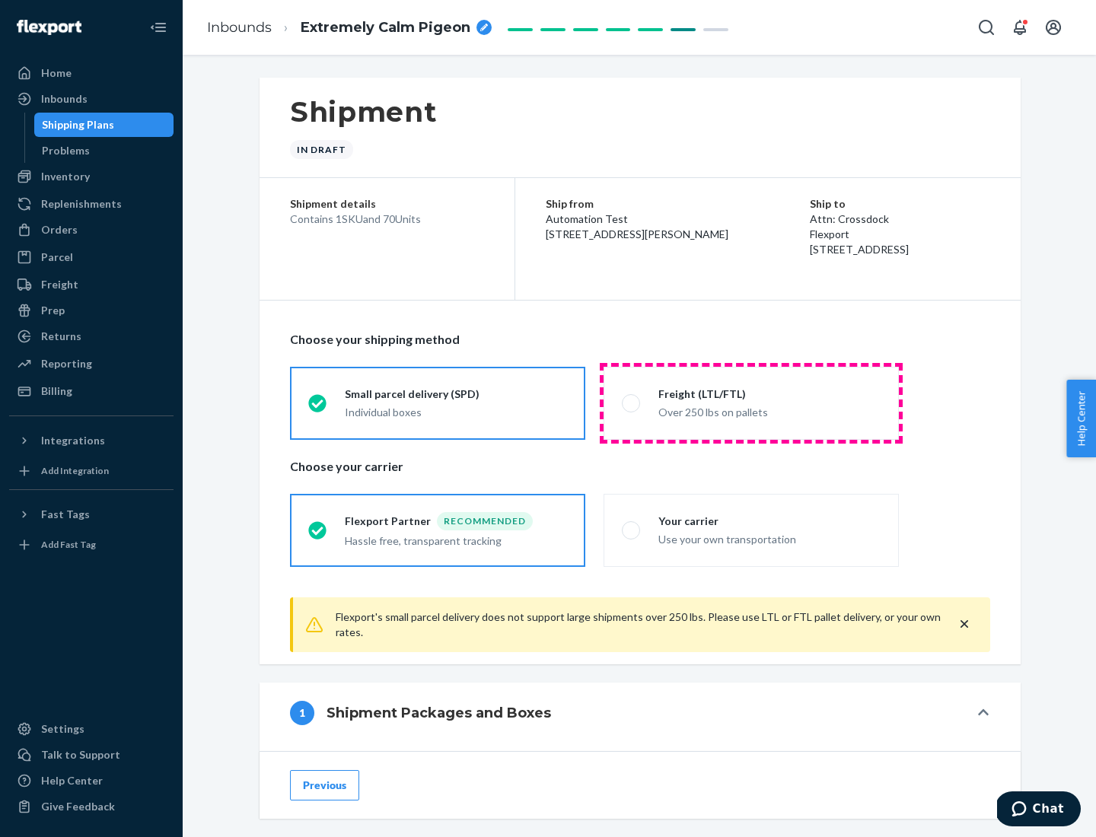
click at [751, 403] on div "Over 250 lbs on pallets" at bounding box center [769, 411] width 222 height 18
click at [632, 403] on input "Freight (LTL/FTL) Over 250 lbs on pallets" at bounding box center [627, 403] width 10 height 10
radio input "true"
radio input "false"
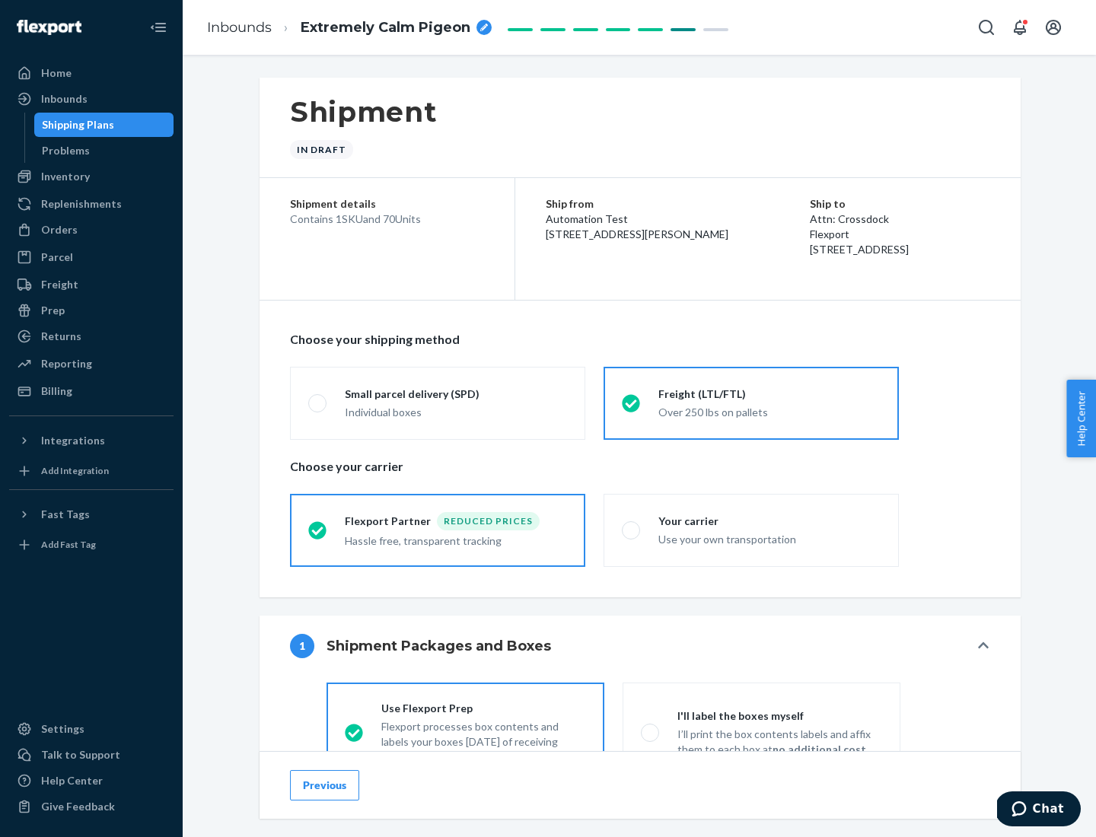
scroll to position [84, 0]
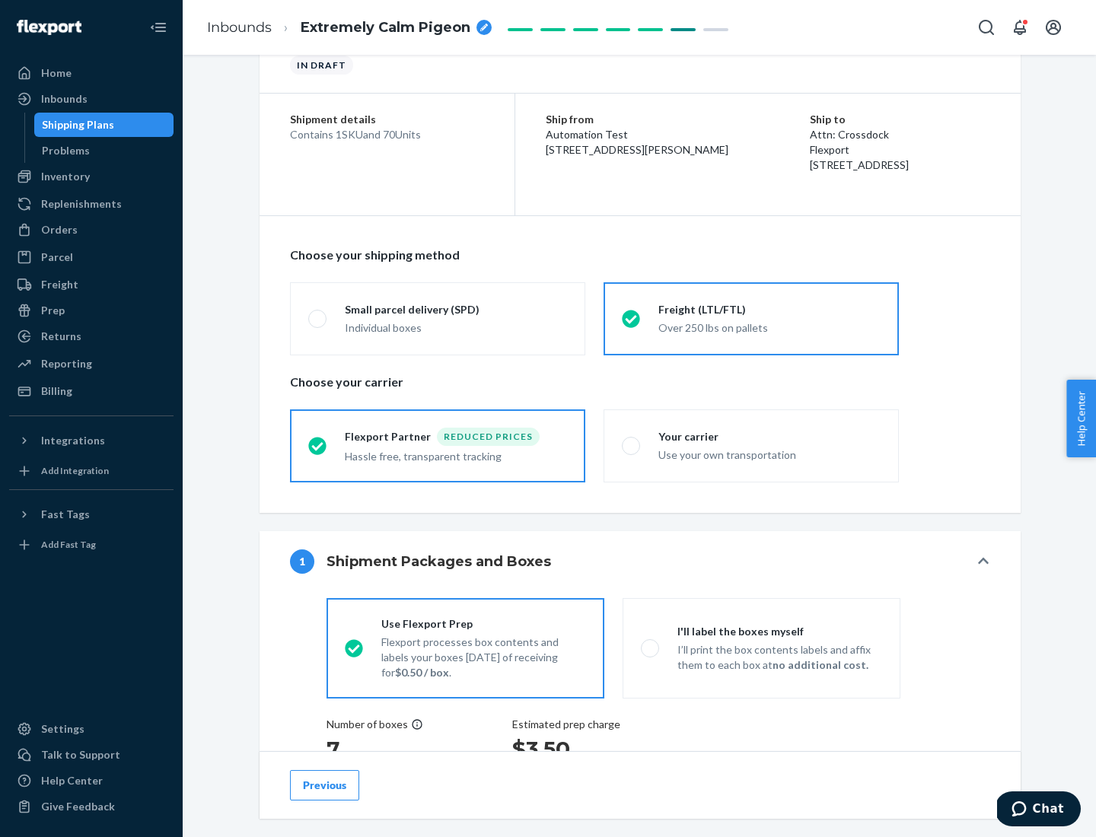
click at [751, 445] on div "Use your own transportation" at bounding box center [769, 453] width 222 height 18
click at [632, 445] on input "Your carrier Use your own transportation" at bounding box center [627, 446] width 10 height 10
radio input "true"
radio input "false"
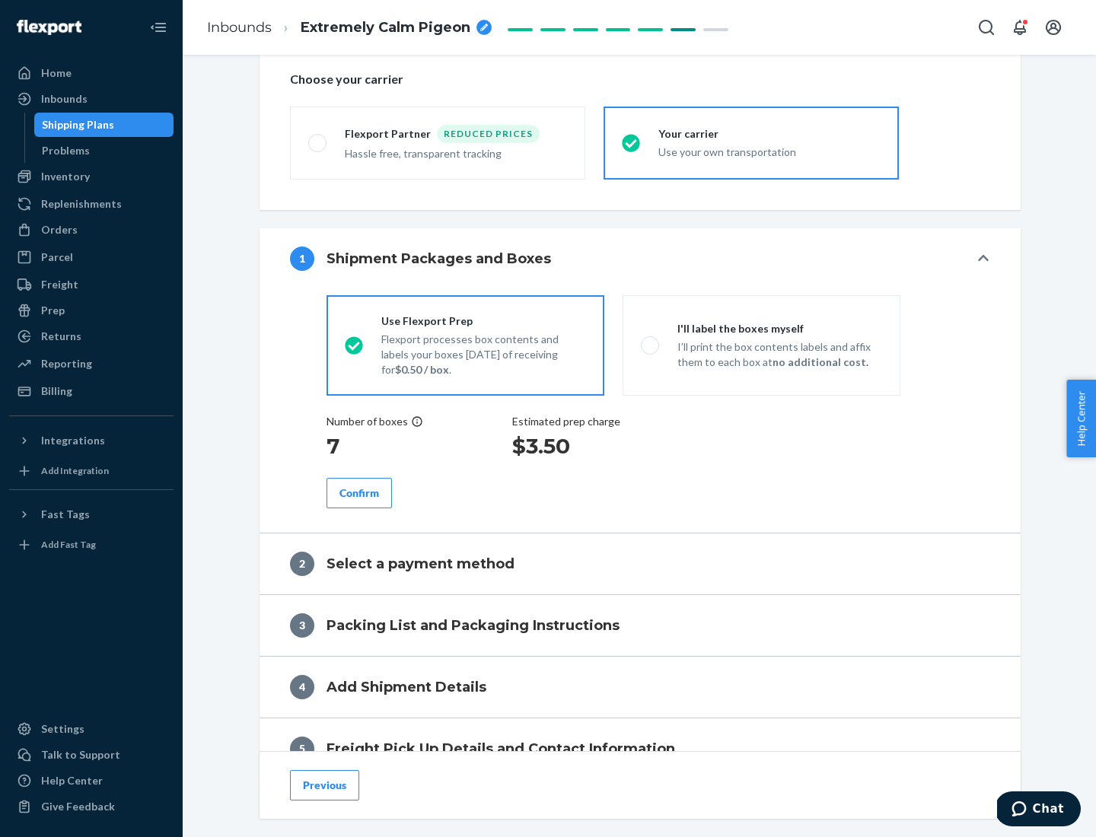
scroll to position [287, 0]
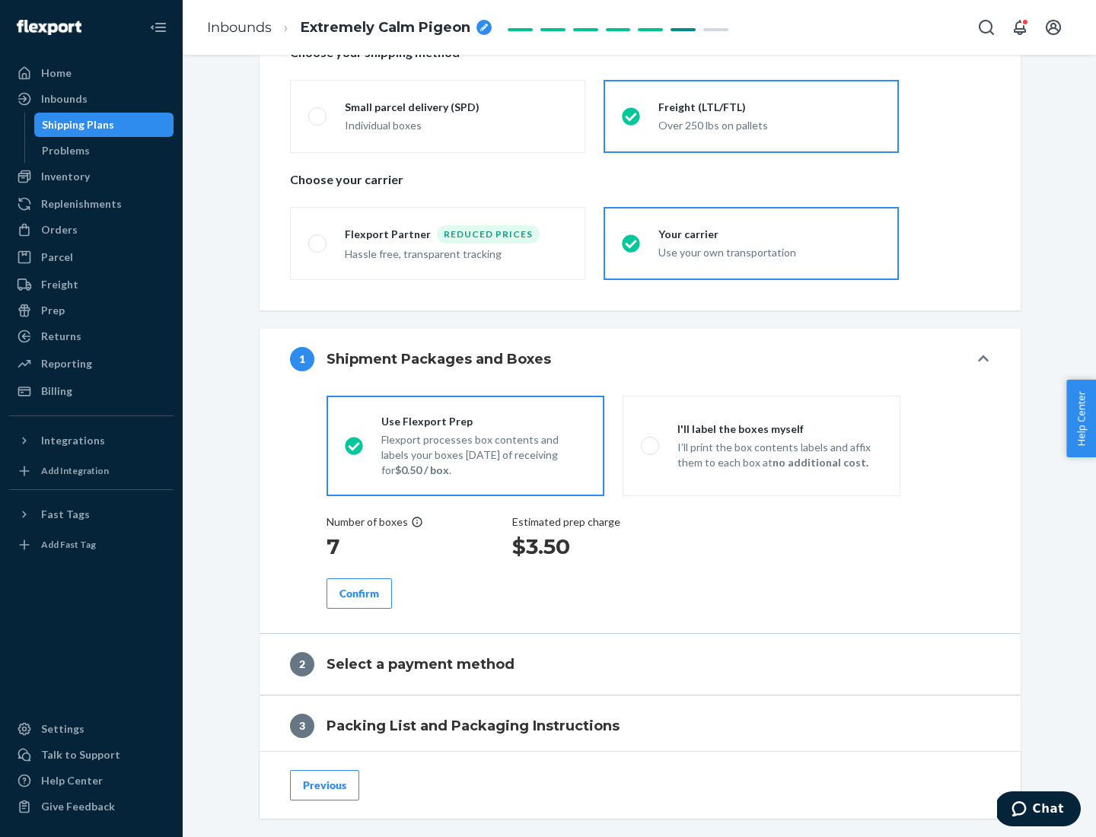
click at [761, 445] on p "I’ll print the box contents labels and affix them to each box at no additional …" at bounding box center [779, 455] width 205 height 30
click at [651, 445] on input "I'll label the boxes myself I’ll print the box contents labels and affix them t…" at bounding box center [646, 446] width 10 height 10
radio input "true"
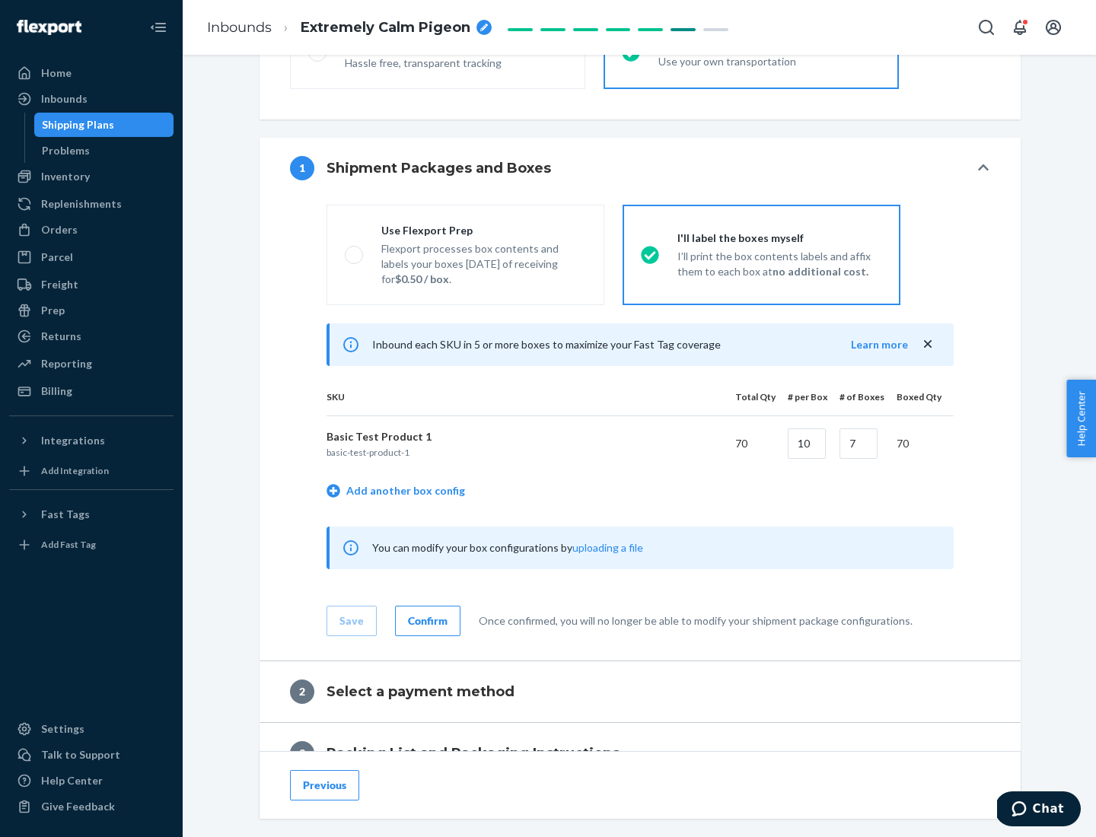
scroll to position [263, 0]
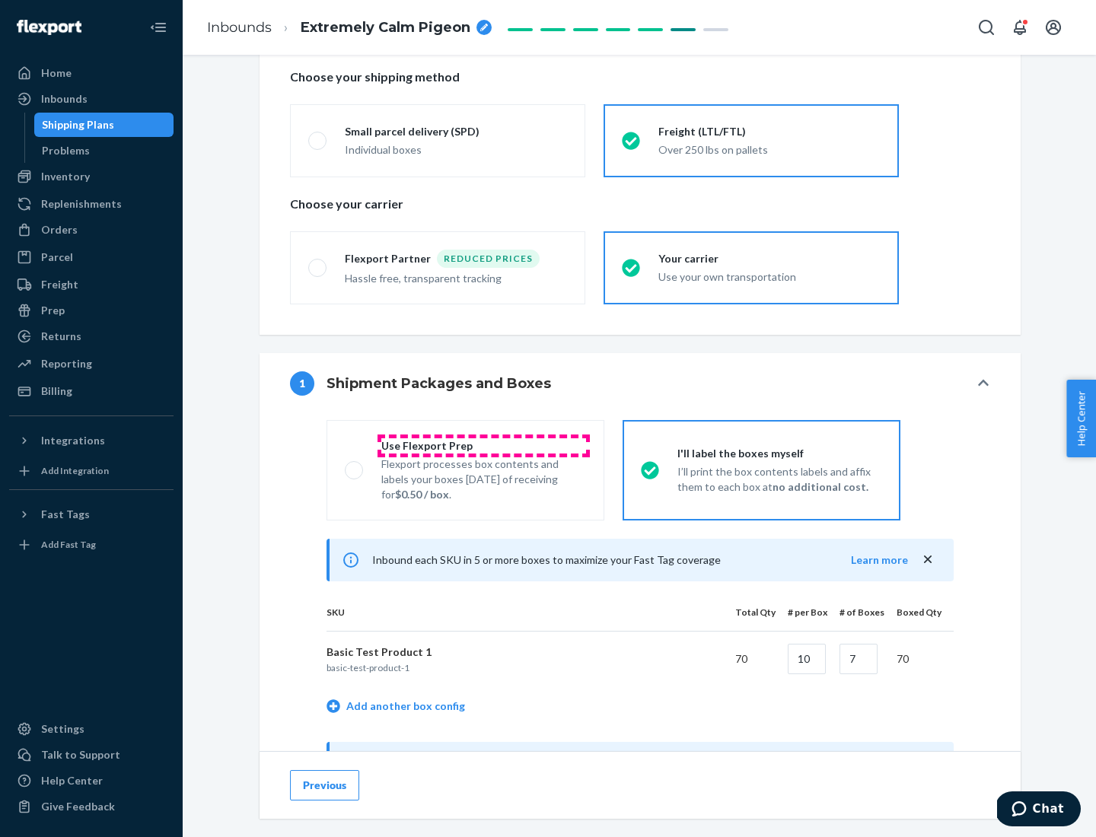
click at [483, 445] on div "Use Flexport Prep" at bounding box center [483, 445] width 205 height 15
click at [355, 465] on input "Use Flexport Prep Flexport processes box contents and labels your boxes [DATE] …" at bounding box center [350, 470] width 10 height 10
radio input "true"
radio input "false"
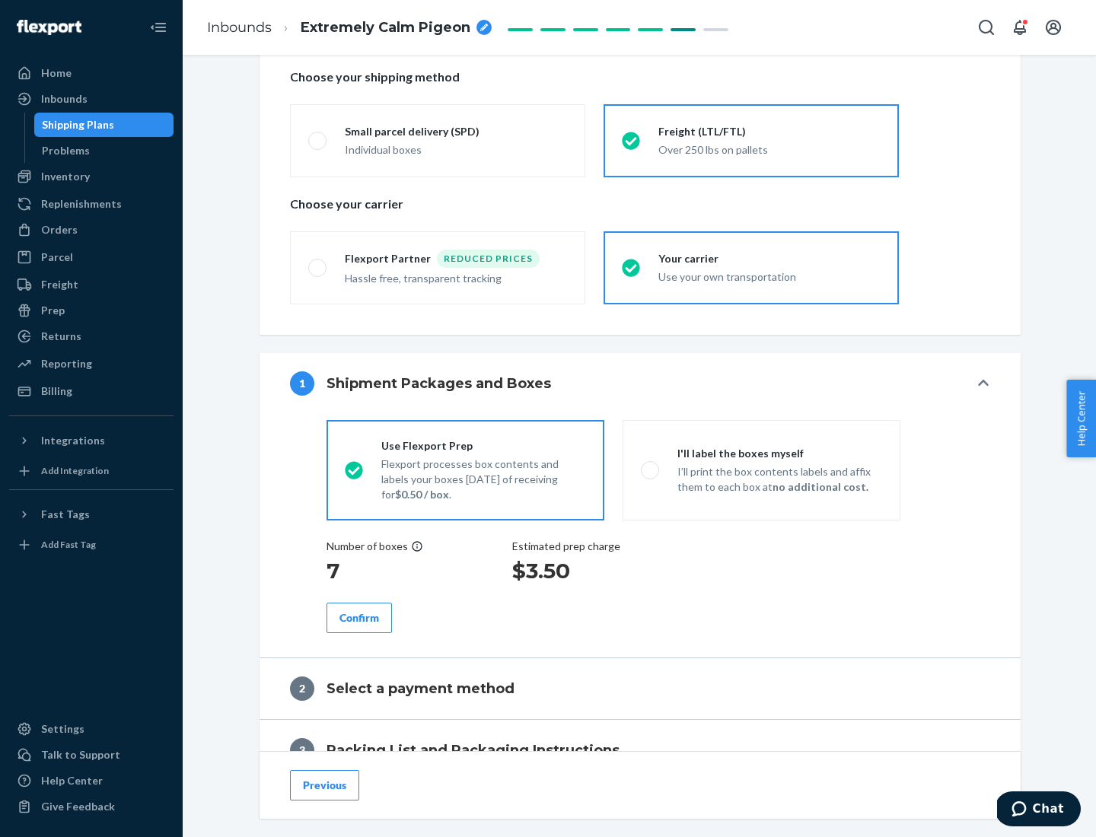
scroll to position [435, 0]
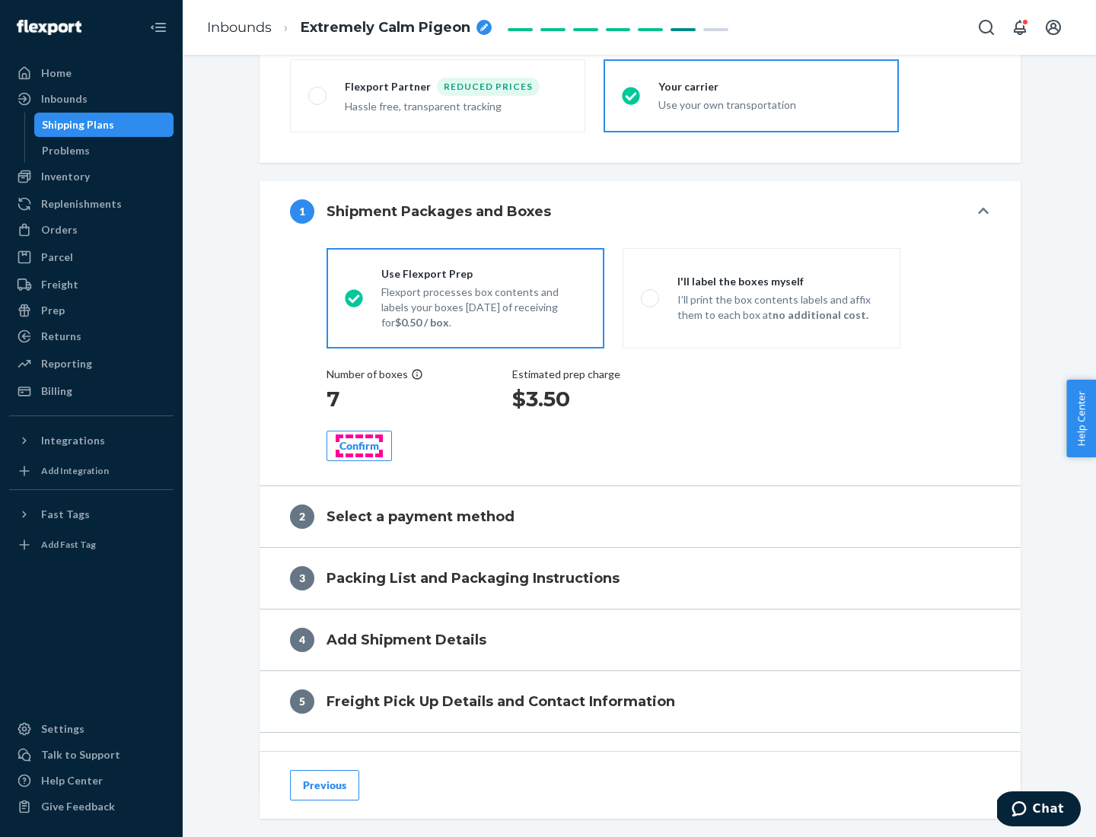
click at [359, 445] on div "Confirm" at bounding box center [359, 445] width 40 height 15
radio input "false"
